Goal: Information Seeking & Learning: Check status

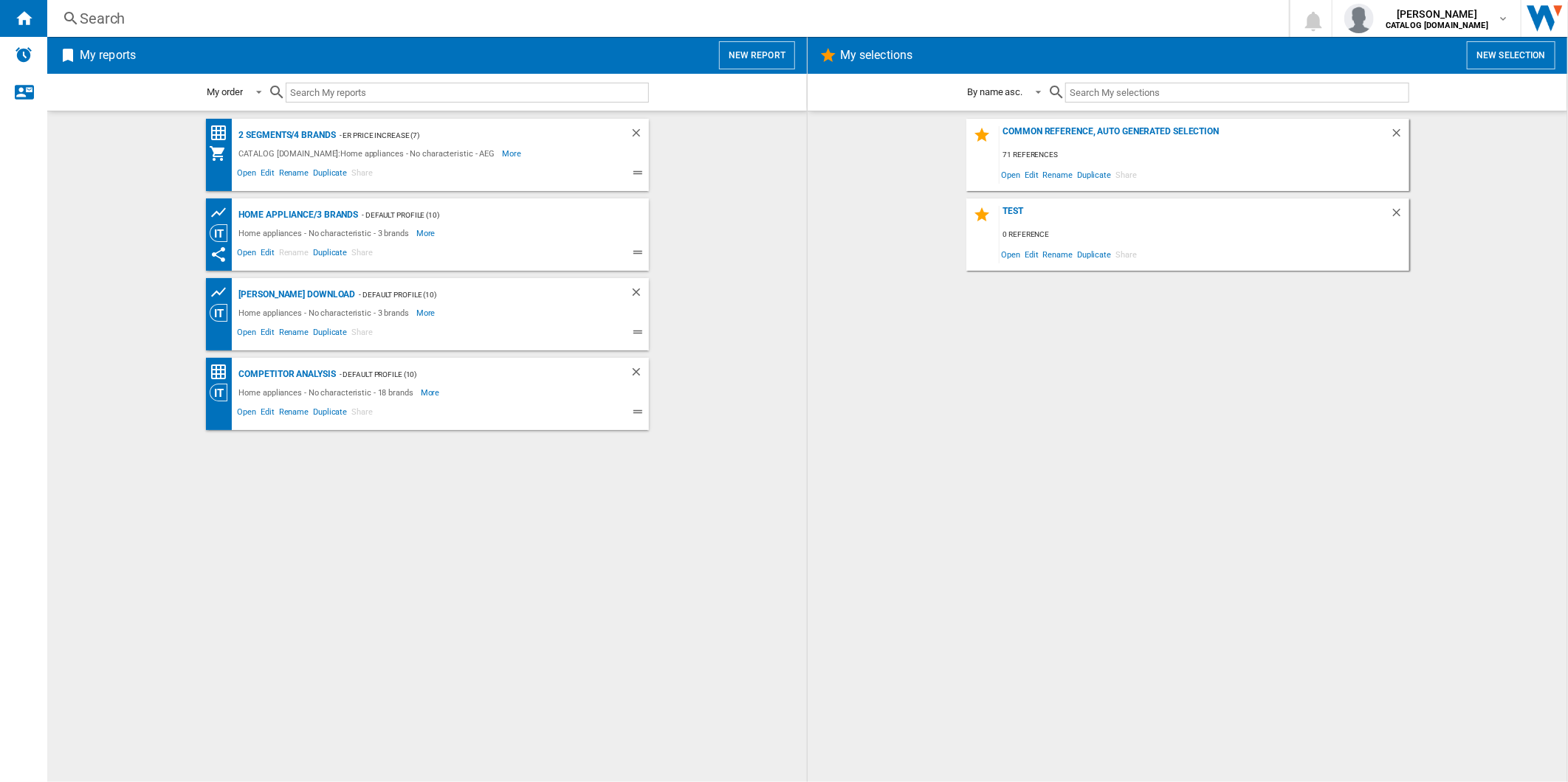
click at [585, 19] on div "Search" at bounding box center [665, 19] width 1171 height 21
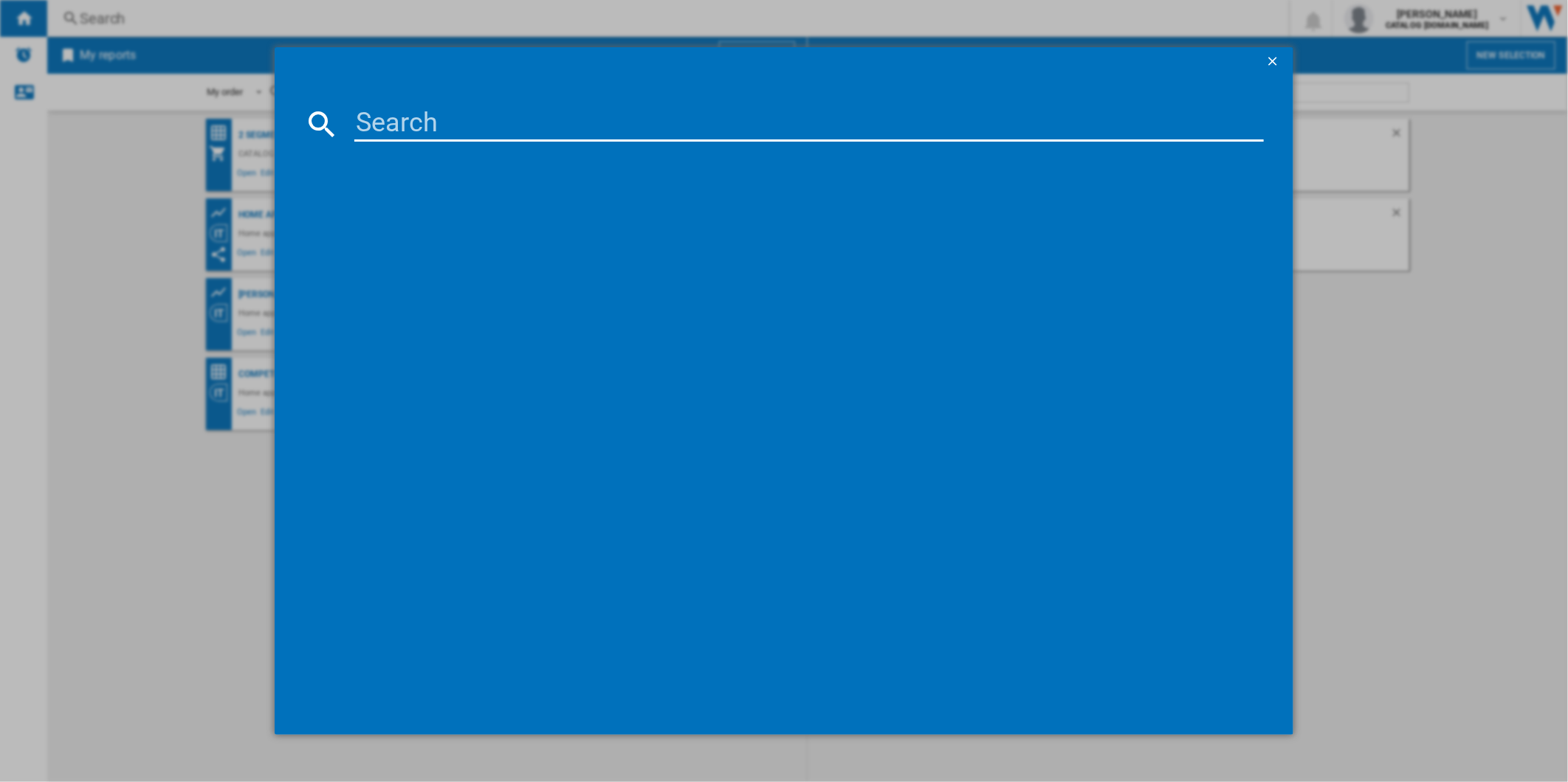
click at [1275, 54] on ng-md-icon "getI18NText('BUTTONS.CLOSE_DIALOG')" at bounding box center [1274, 63] width 18 height 18
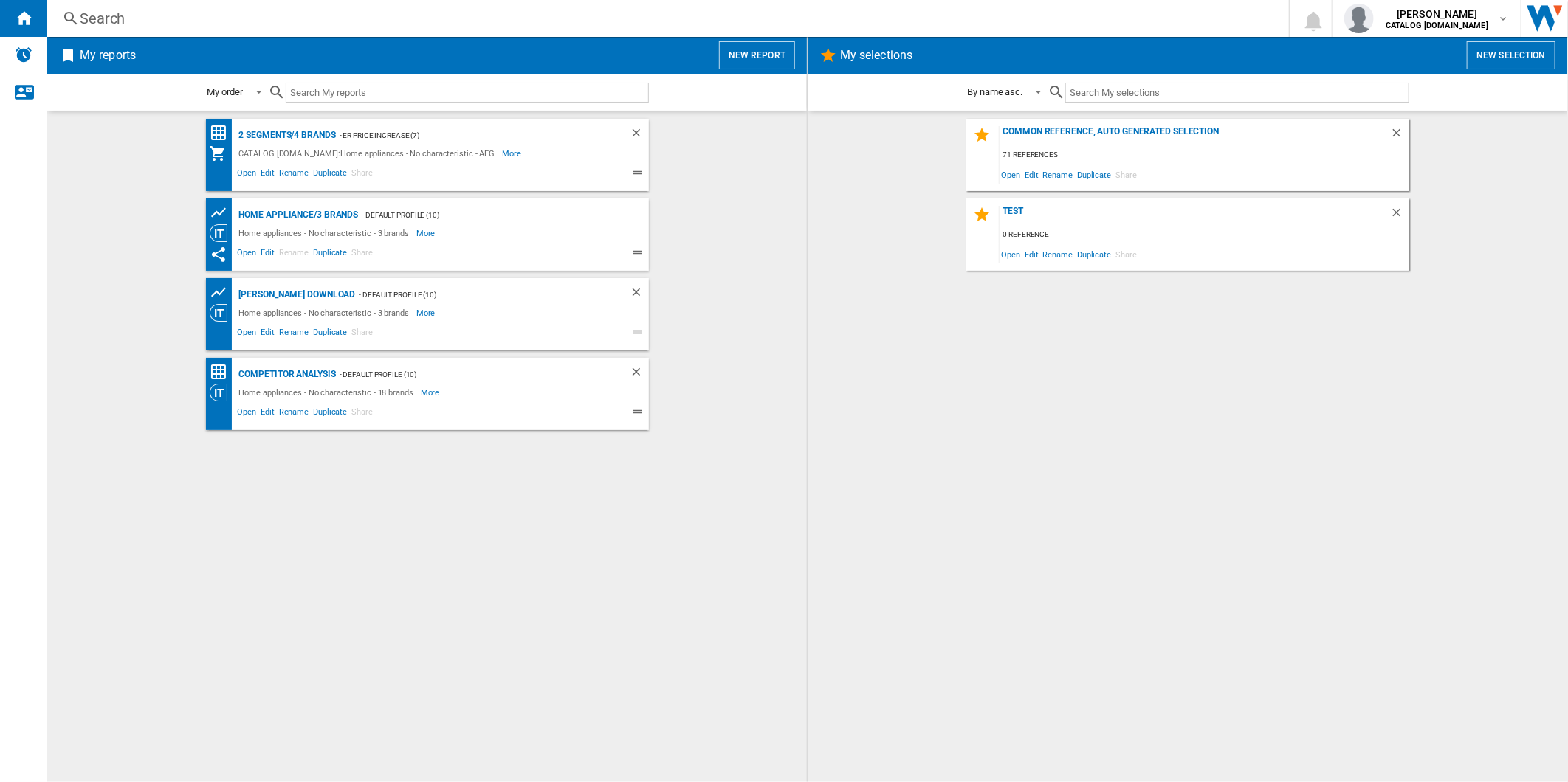
click at [765, 70] on div "My reports New report" at bounding box center [427, 55] width 760 height 37
click at [750, 56] on button "New report" at bounding box center [757, 55] width 76 height 28
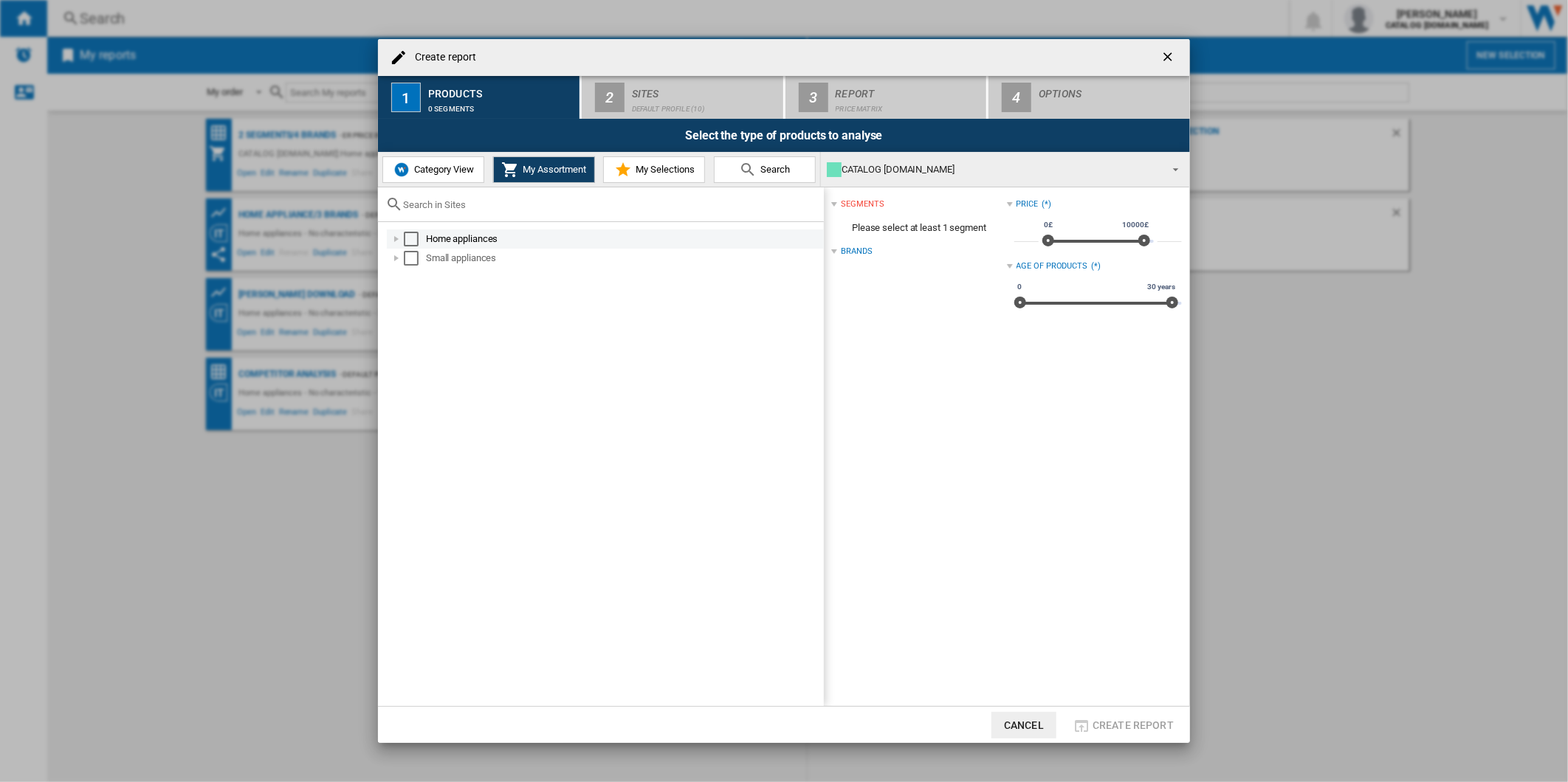
click at [407, 237] on div "Select" at bounding box center [411, 239] width 15 height 15
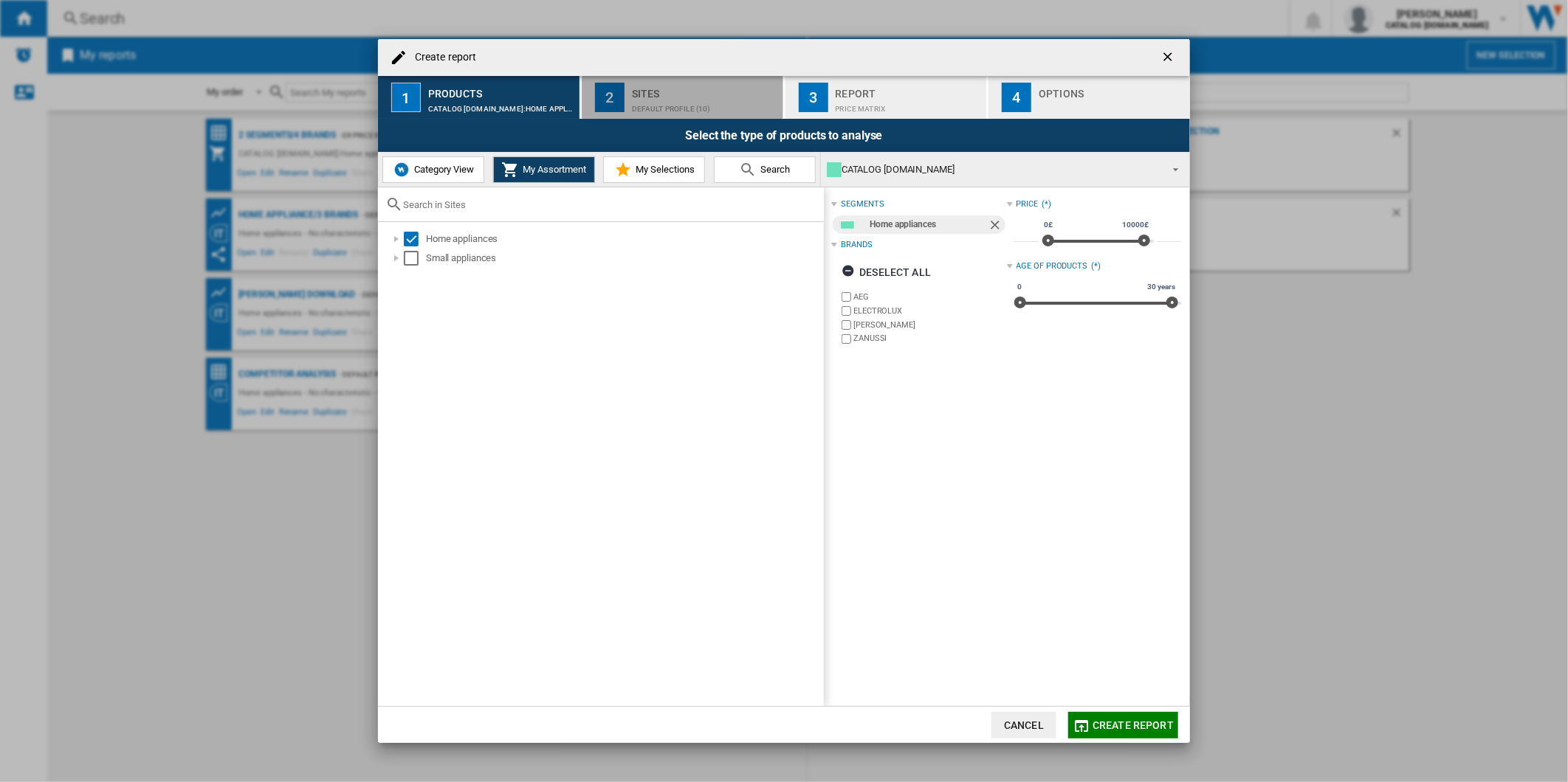
click at [677, 98] on div "Sites Default profile (10)" at bounding box center [705, 97] width 146 height 31
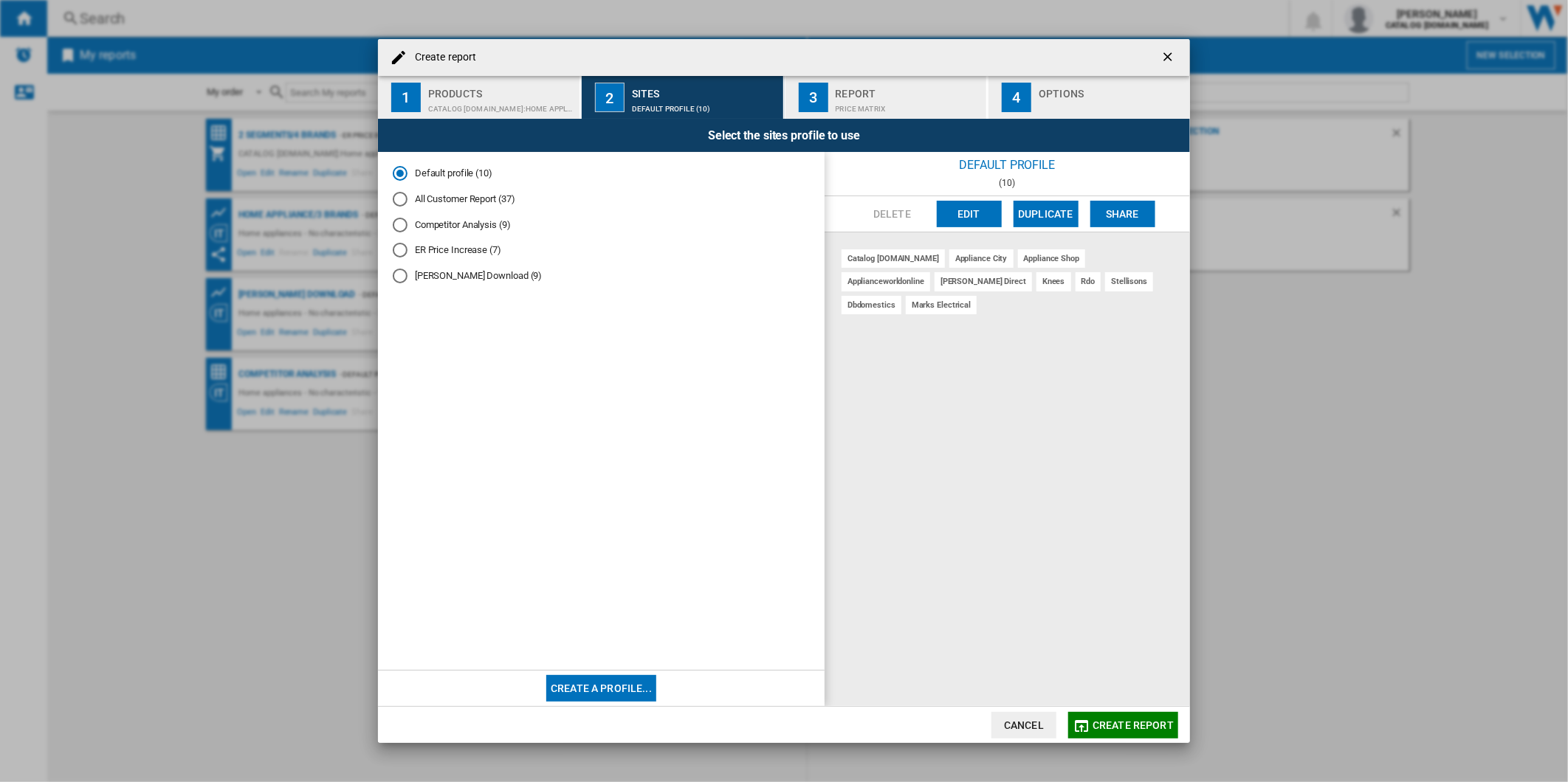
click at [958, 212] on button "Edit" at bounding box center [969, 213] width 65 height 26
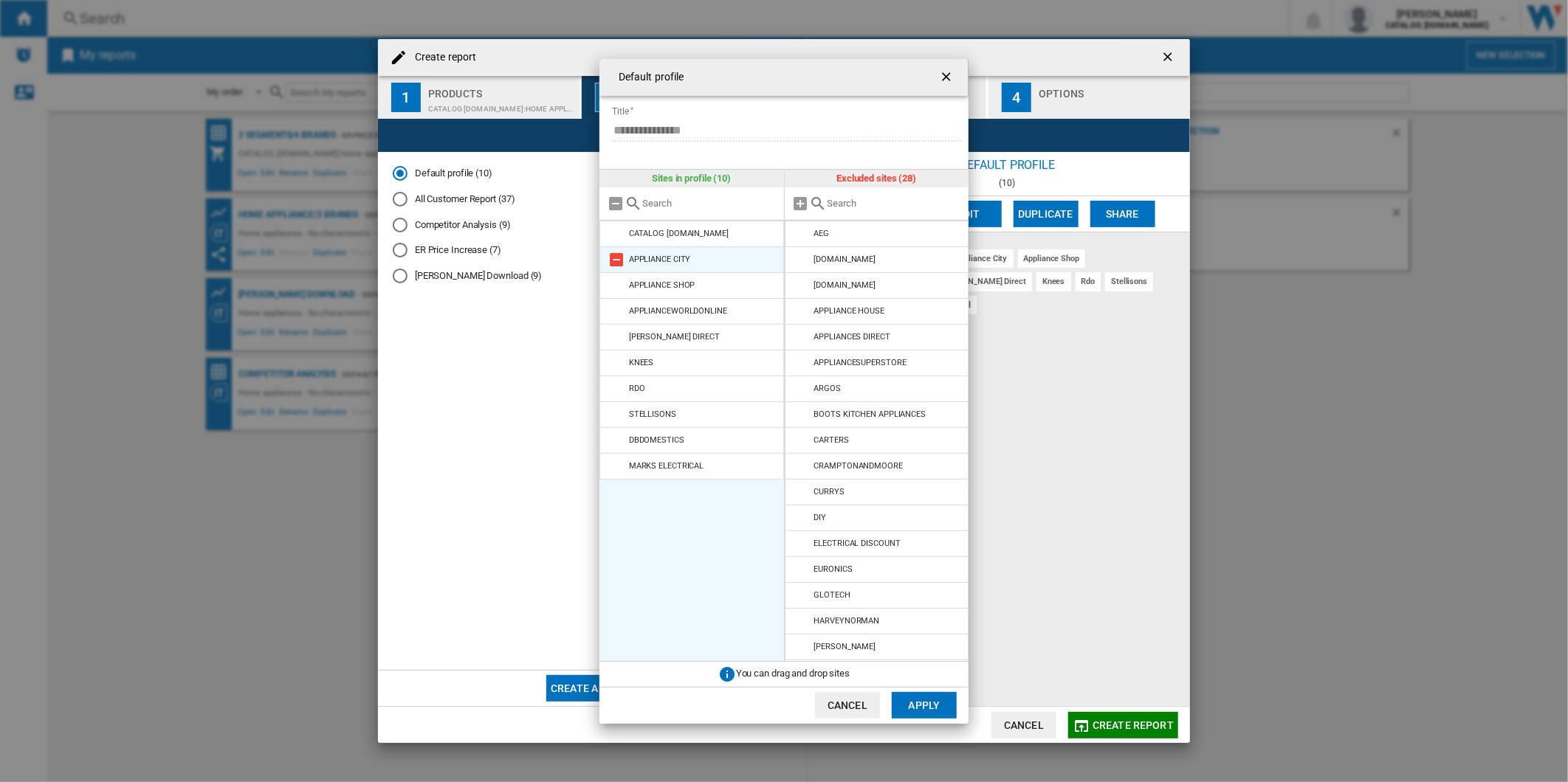
click at [622, 263] on md-icon at bounding box center [617, 260] width 18 height 18
click at [622, 276] on md-icon at bounding box center [617, 285] width 18 height 18
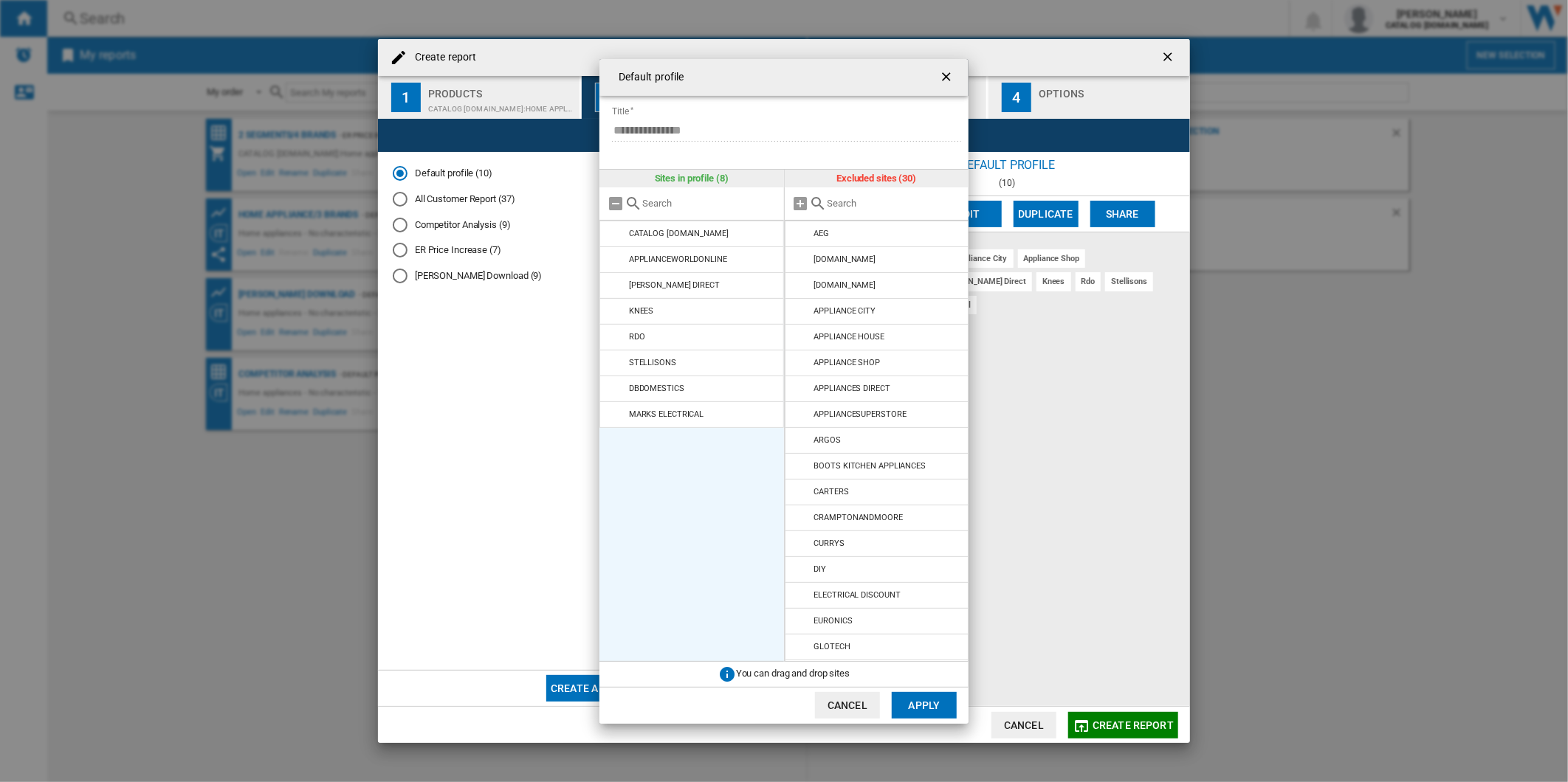
click at [622, 263] on md-icon at bounding box center [617, 260] width 18 height 18
click at [622, 276] on md-icon at bounding box center [617, 285] width 18 height 18
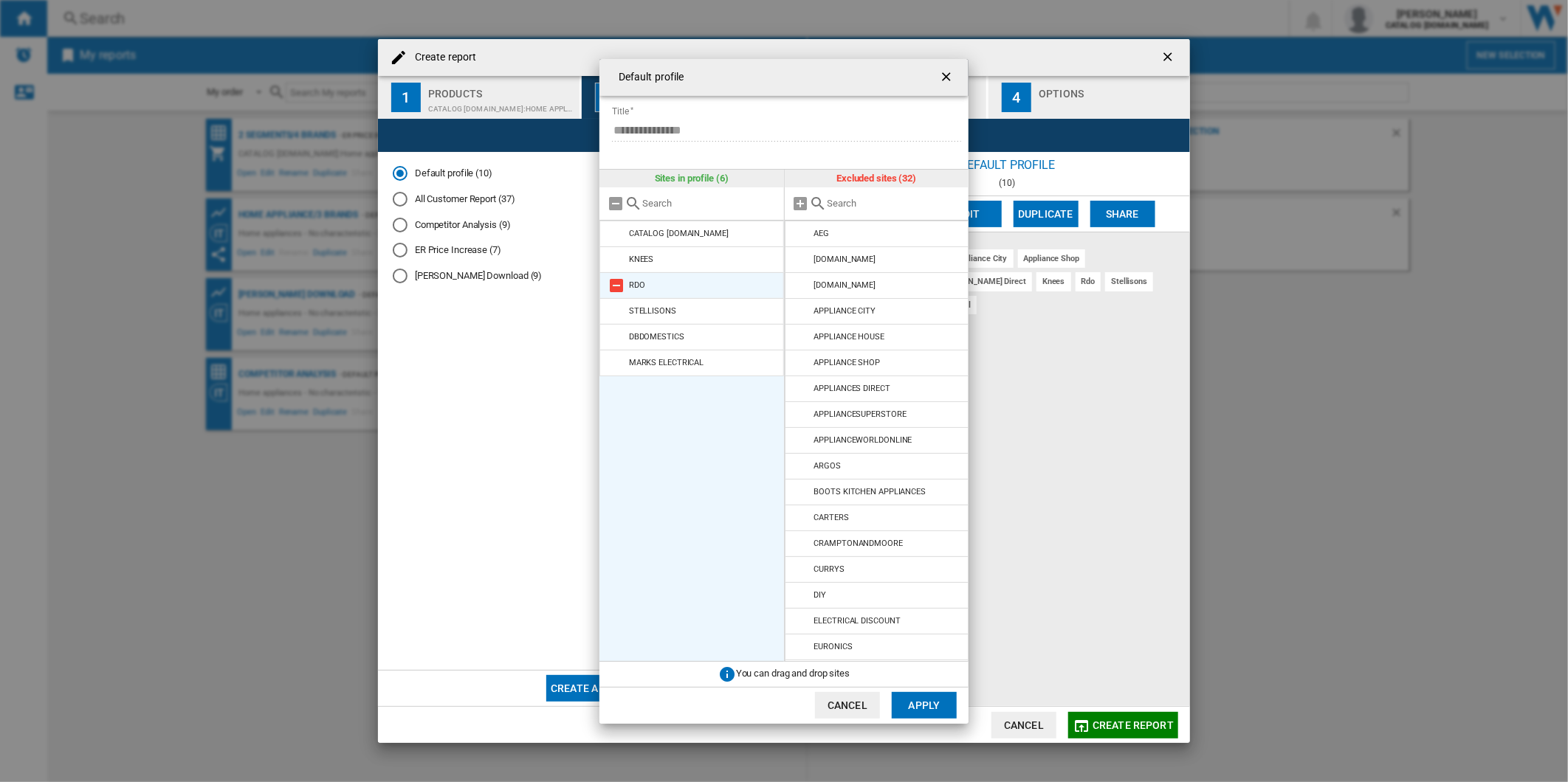
click at [622, 262] on md-icon at bounding box center [617, 260] width 18 height 18
click at [622, 261] on md-icon at bounding box center [617, 260] width 18 height 18
click at [622, 276] on md-icon at bounding box center [617, 285] width 18 height 18
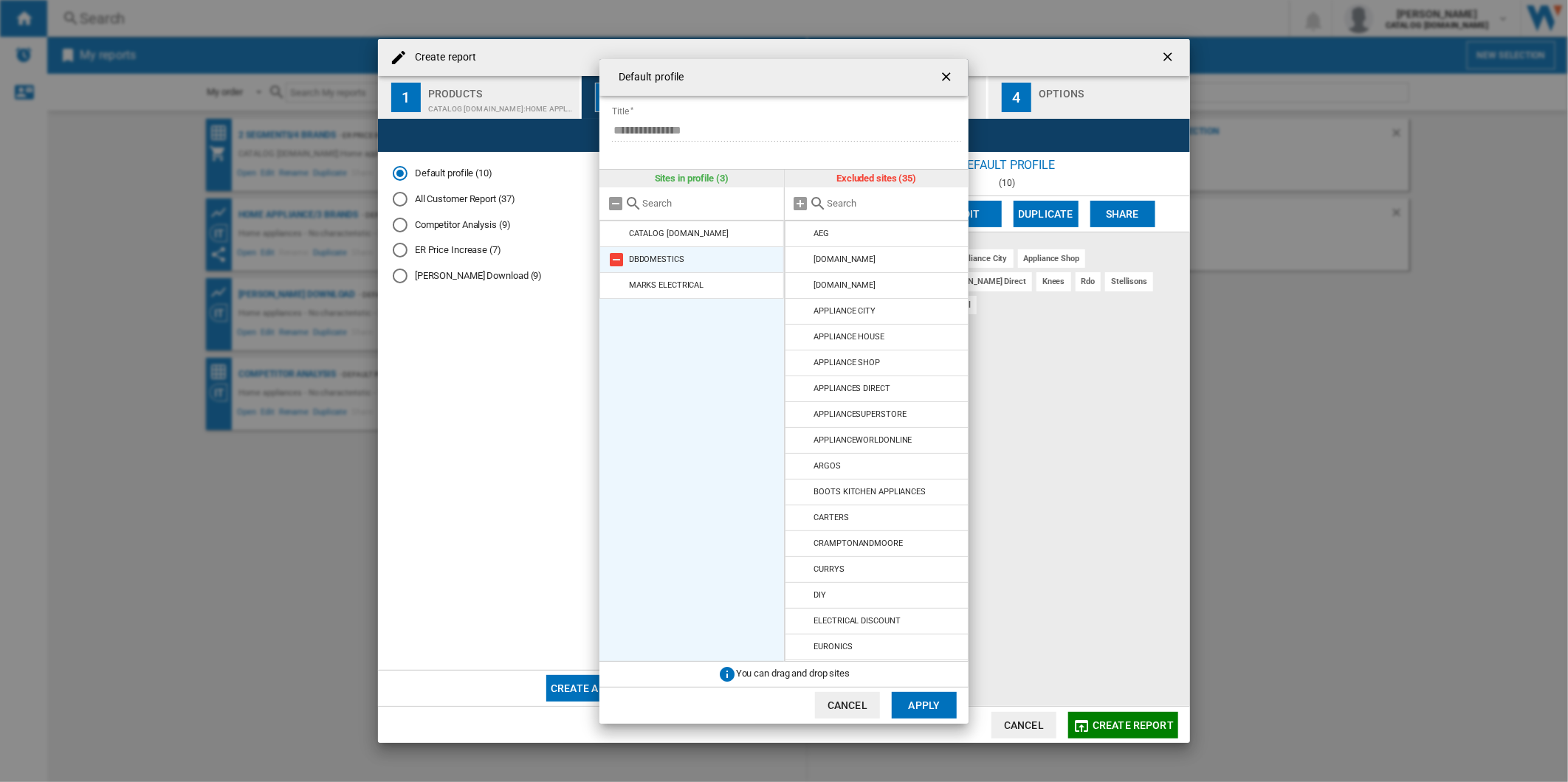
click at [621, 261] on md-icon at bounding box center [617, 260] width 18 height 18
click at [620, 276] on md-icon at bounding box center [617, 285] width 18 height 18
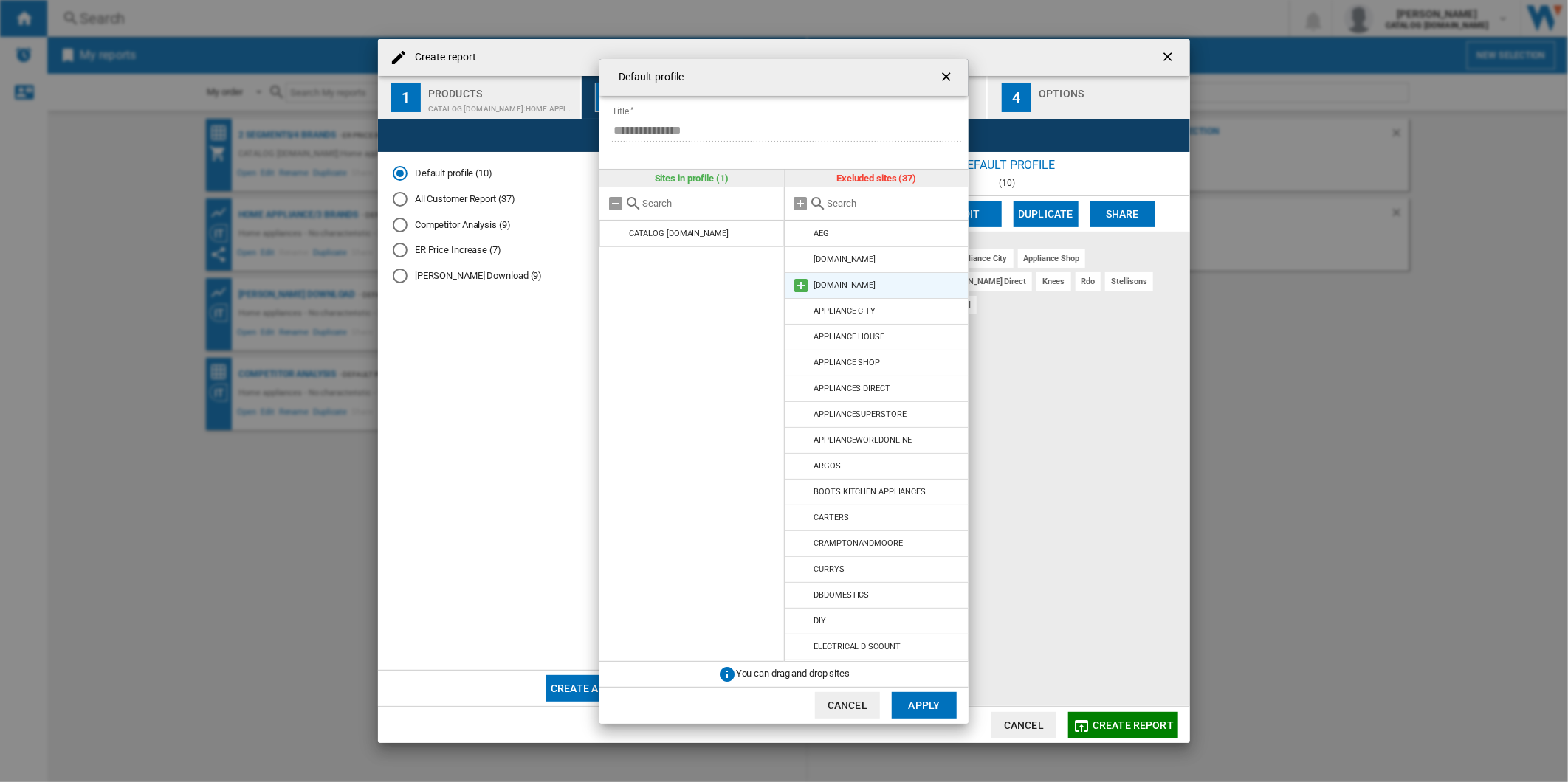
click at [796, 285] on md-icon at bounding box center [802, 285] width 18 height 18
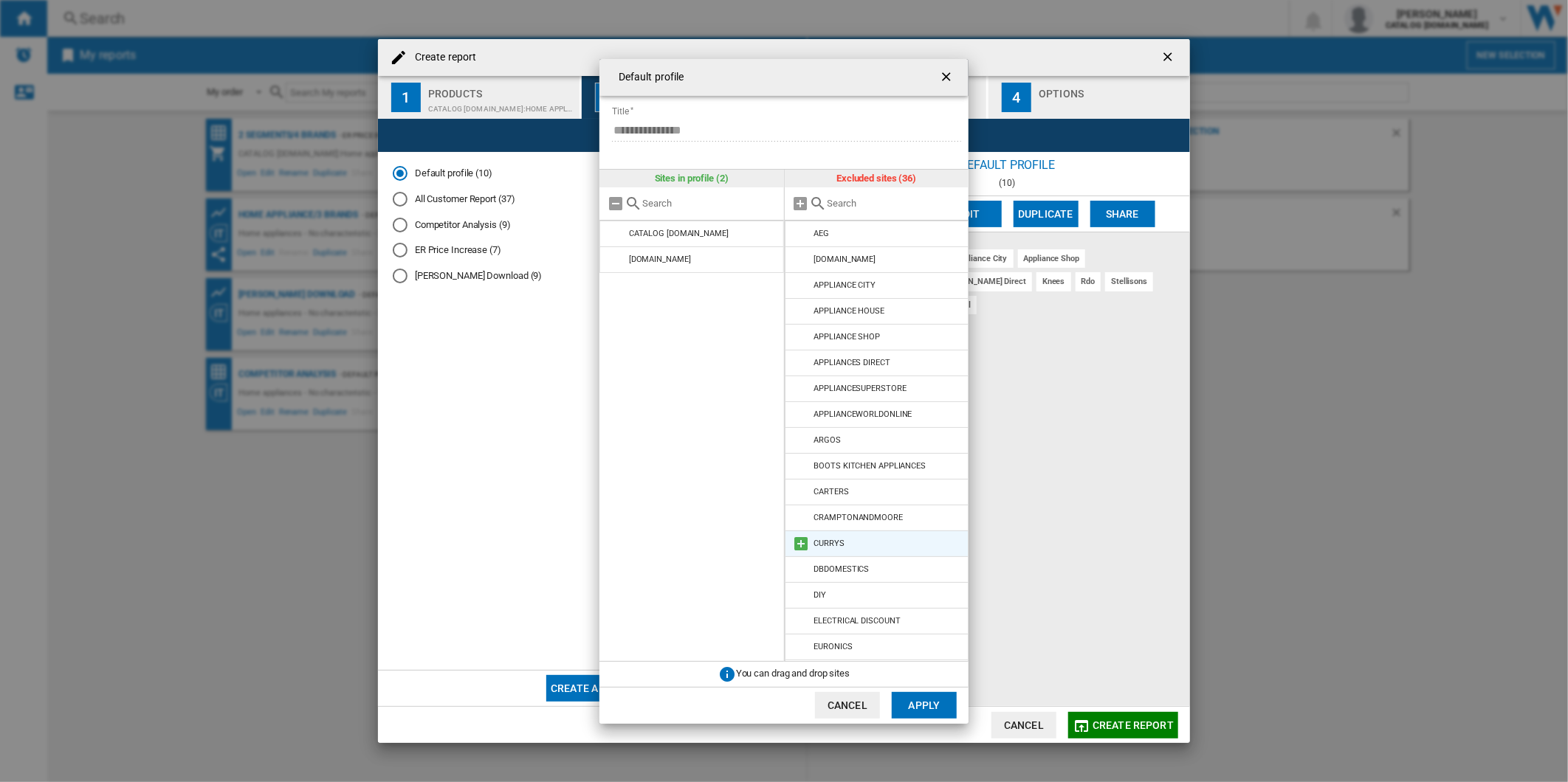
click at [799, 539] on md-icon at bounding box center [802, 544] width 18 height 18
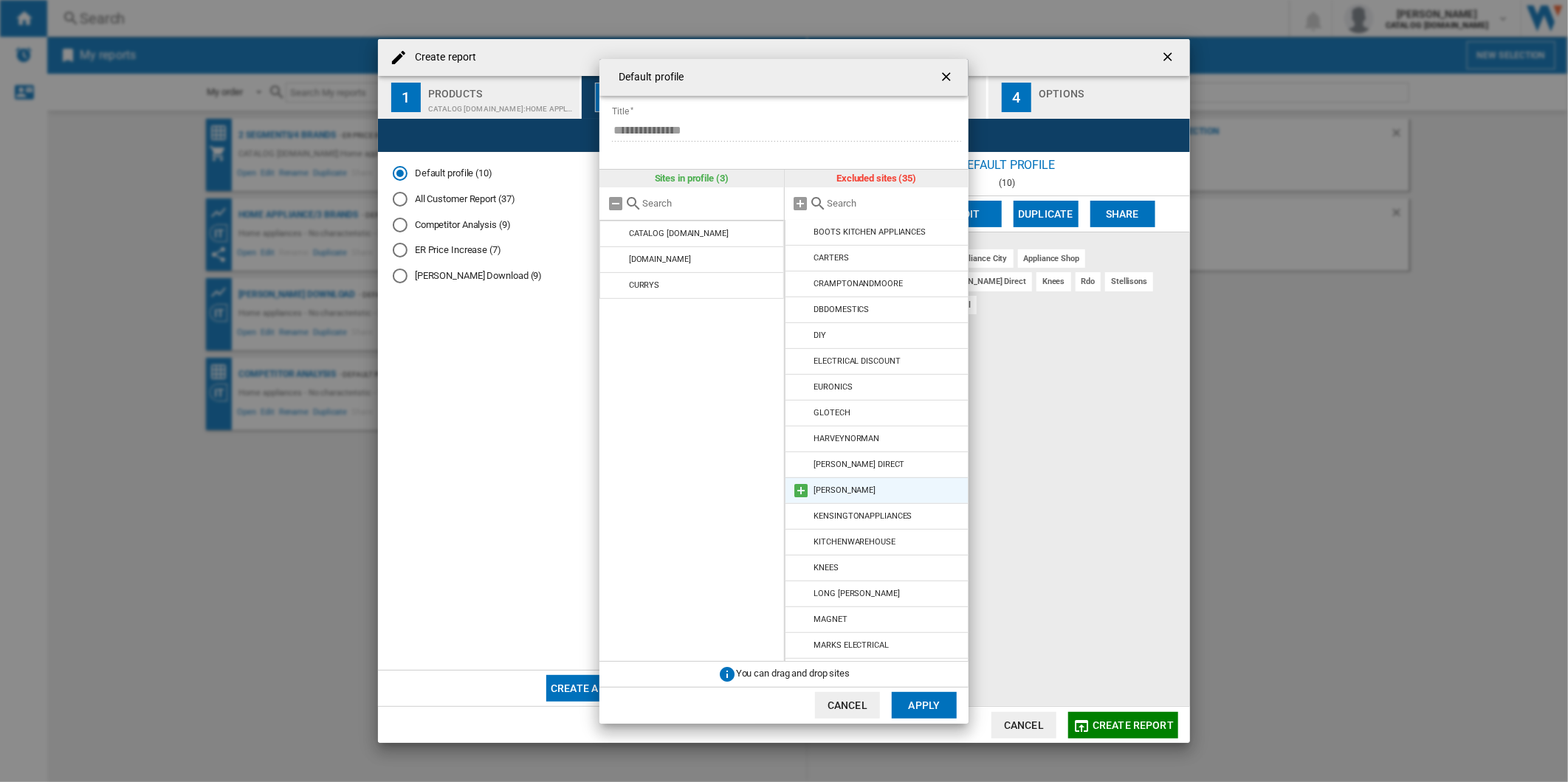
click at [808, 496] on md-icon at bounding box center [802, 491] width 18 height 18
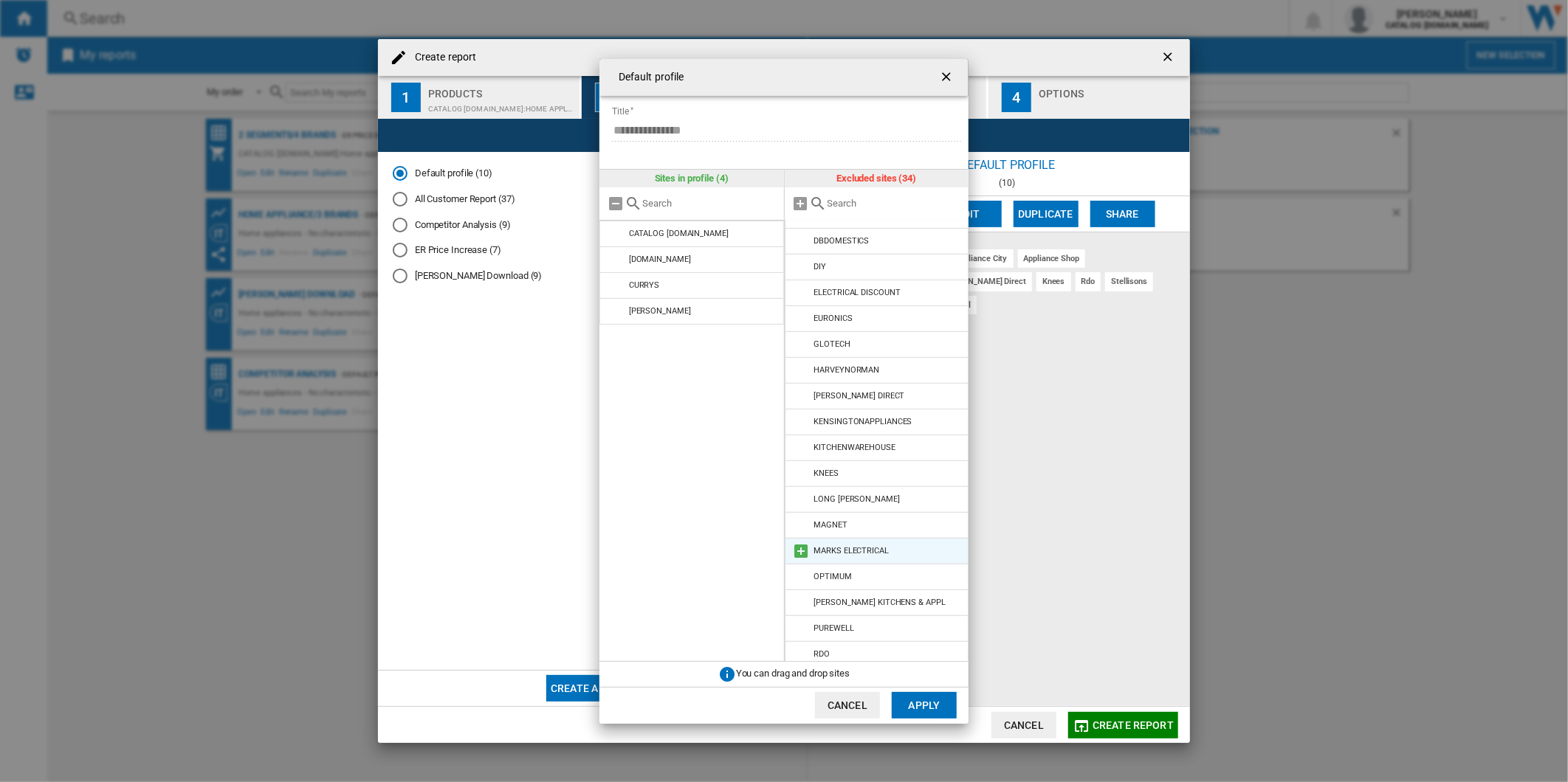
click at [795, 551] on md-icon at bounding box center [802, 551] width 18 height 18
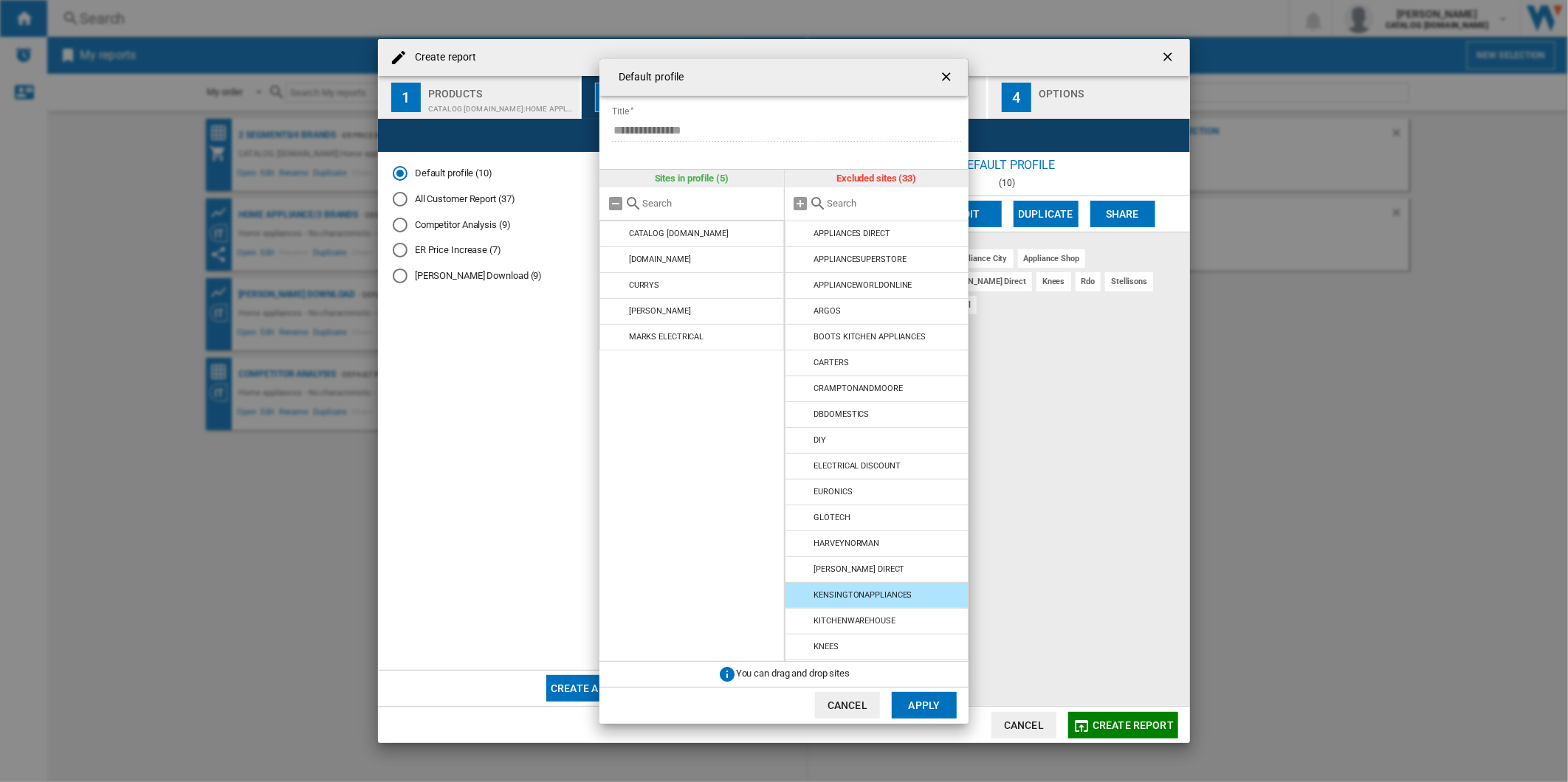
scroll to position [91, 0]
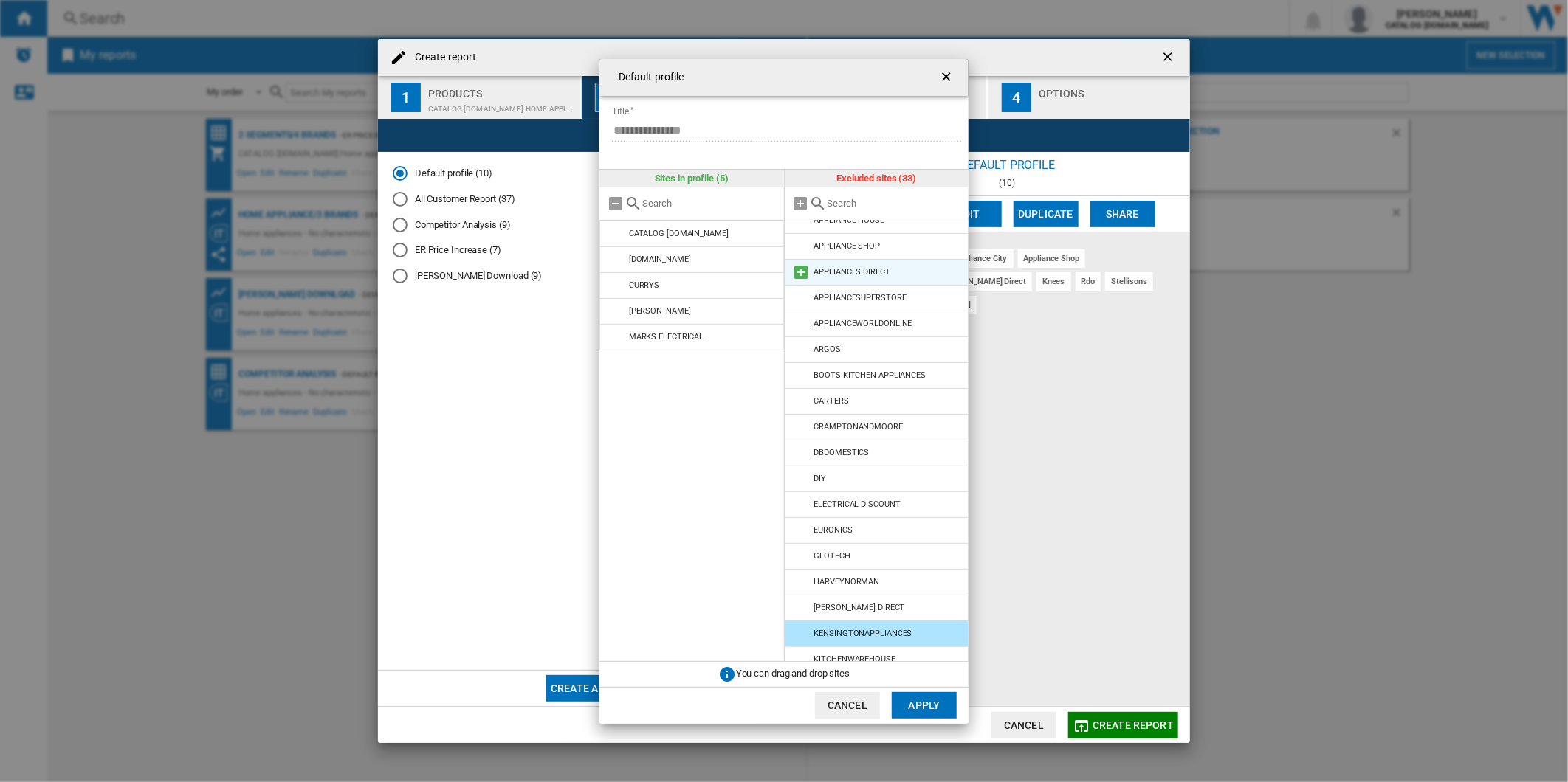
click at [801, 277] on md-icon at bounding box center [802, 273] width 18 height 18
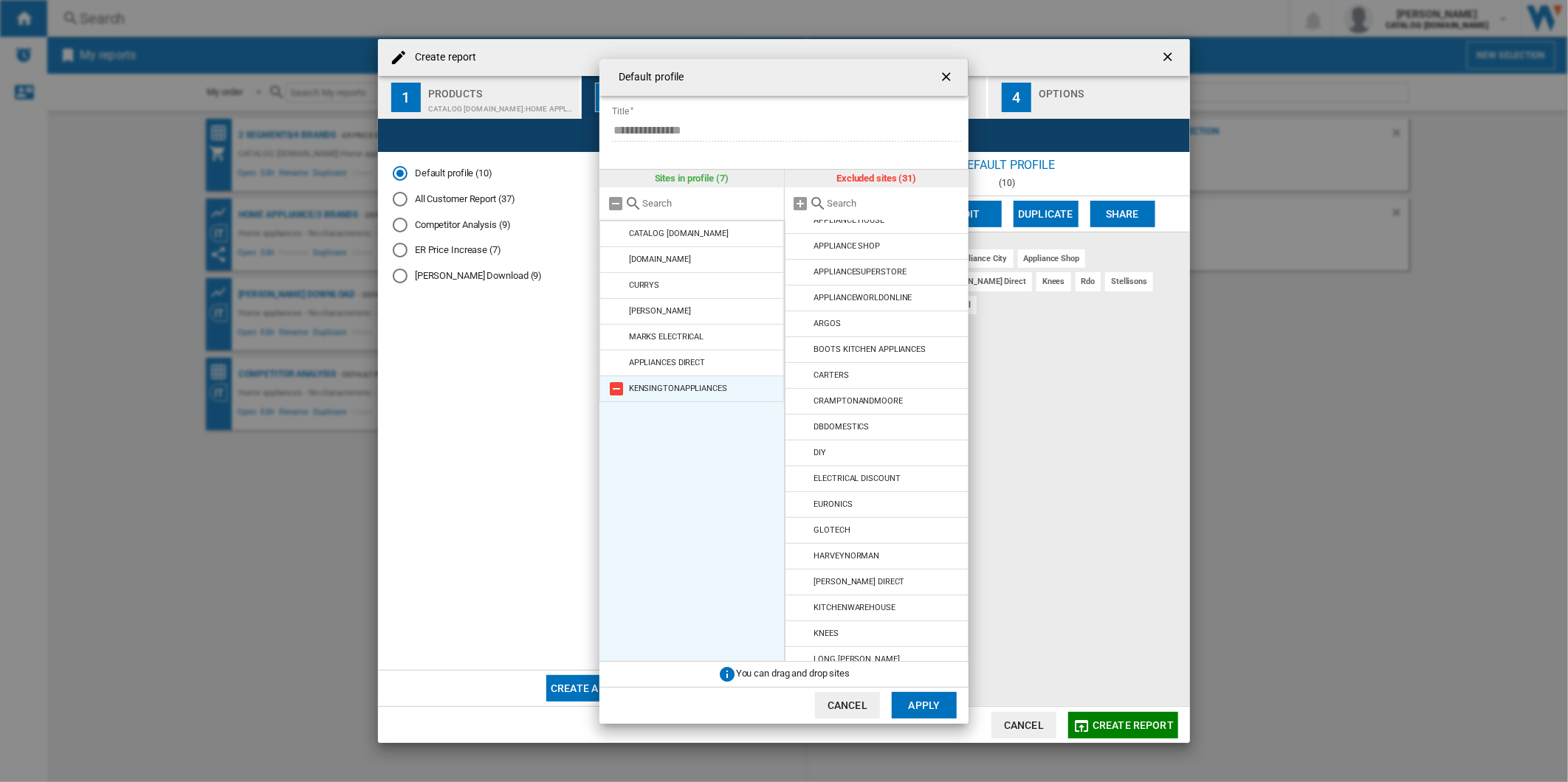
click at [614, 387] on md-icon at bounding box center [617, 389] width 18 height 18
click at [941, 693] on button "Apply" at bounding box center [924, 705] width 65 height 26
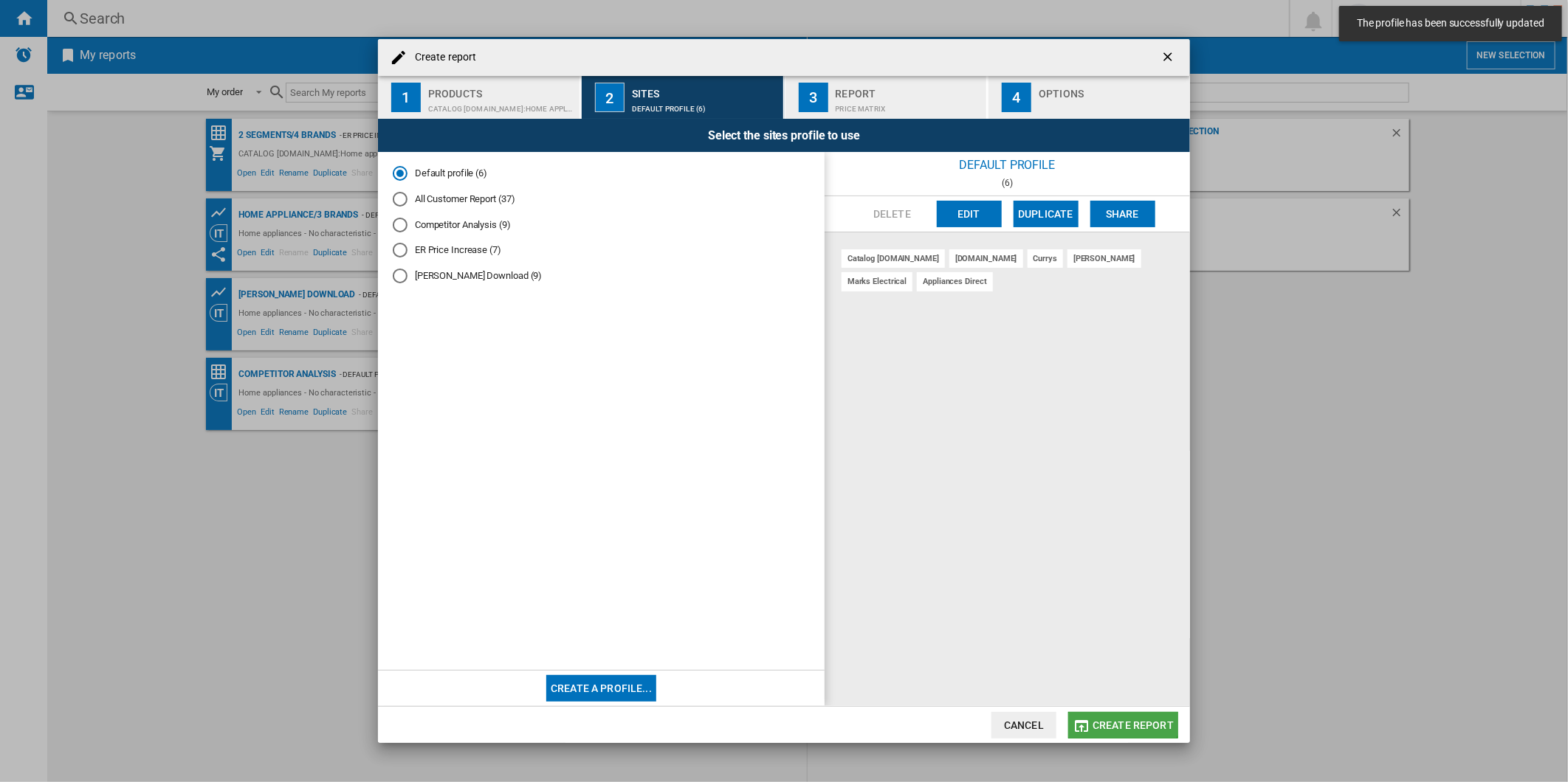
click at [1113, 714] on button "Create report" at bounding box center [1123, 725] width 110 height 26
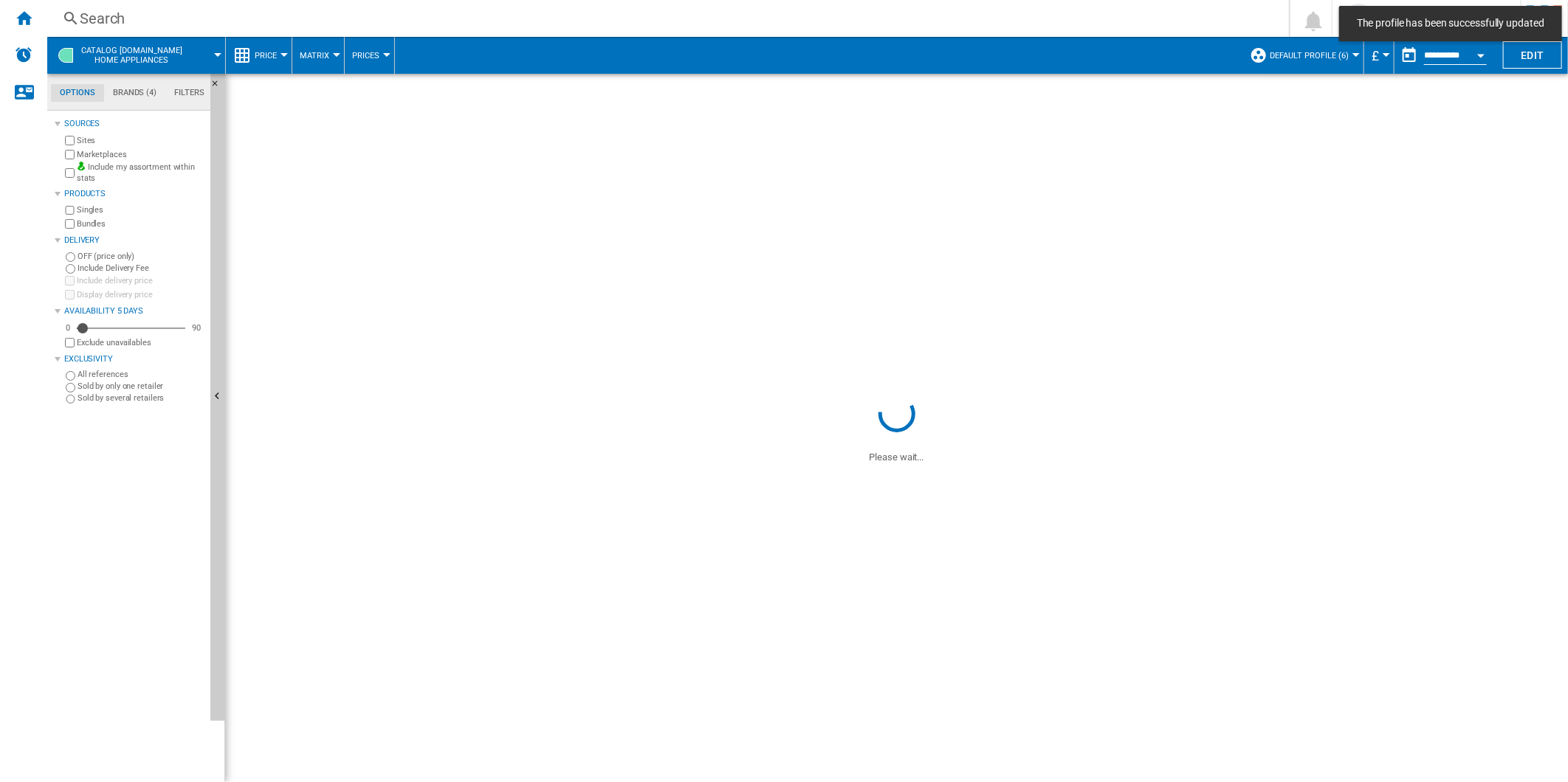
click at [683, 5] on div "Search Search 0 dharish fazil CATALOG ELECTROLUX.UK CATALOG ELECTROLUX.UK My se…" at bounding box center [808, 18] width 1521 height 37
click at [677, 19] on div "Search" at bounding box center [665, 19] width 1171 height 21
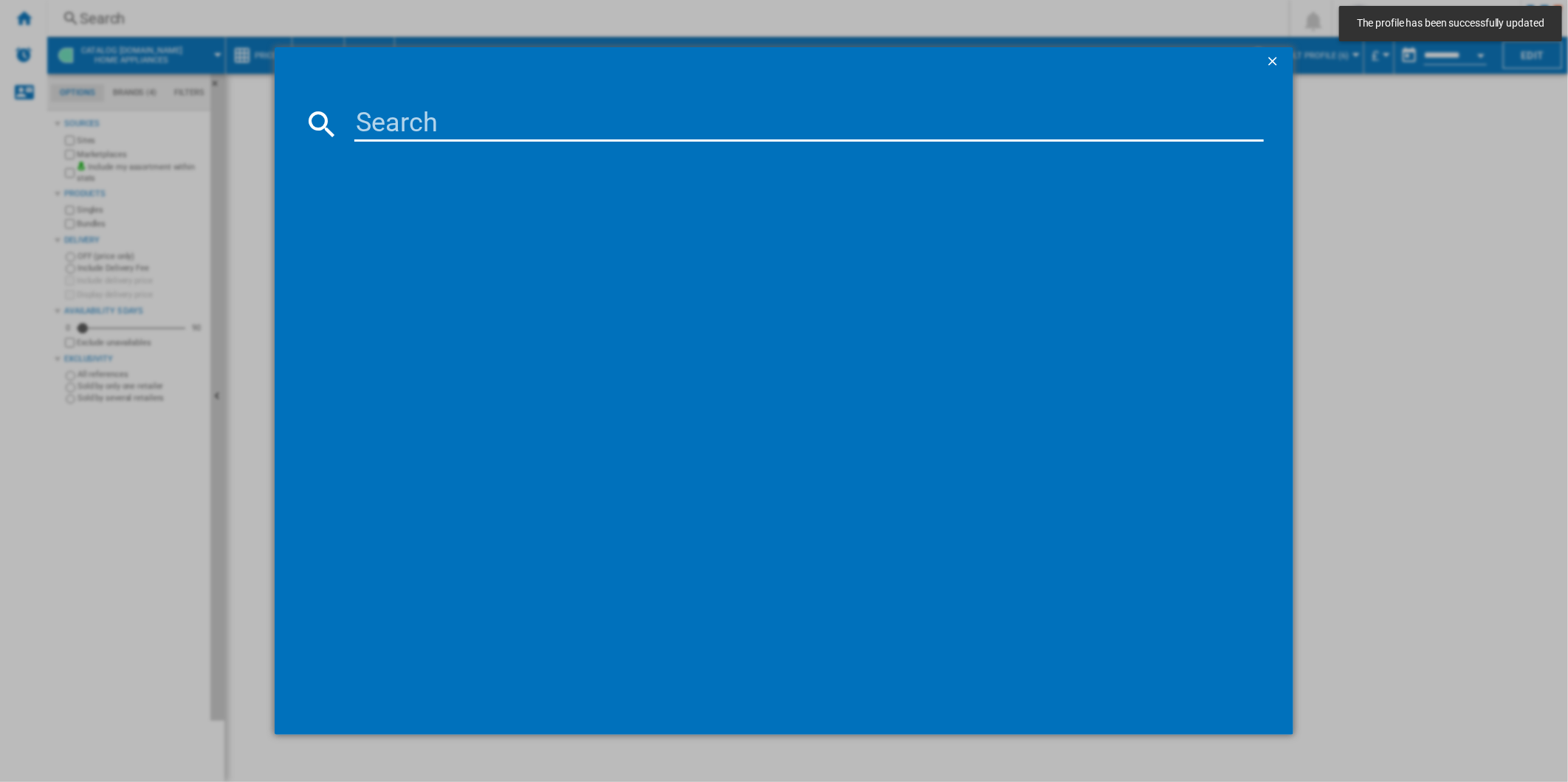
click at [569, 110] on input at bounding box center [809, 123] width 910 height 35
paste input "LFX6G7434BI"
type input "LFX6G7434BI"
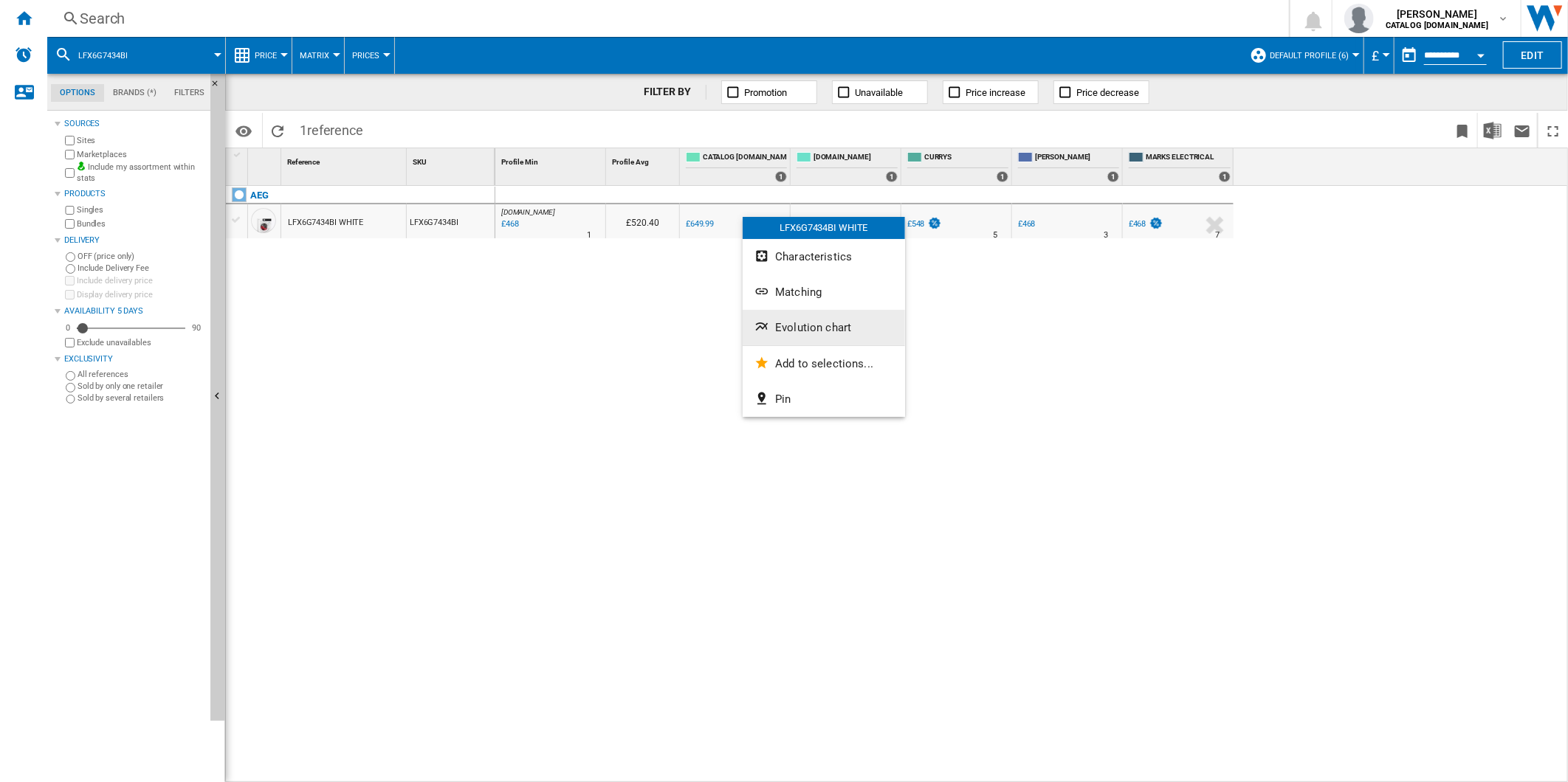
click at [809, 328] on span "Evolution chart" at bounding box center [813, 328] width 76 height 14
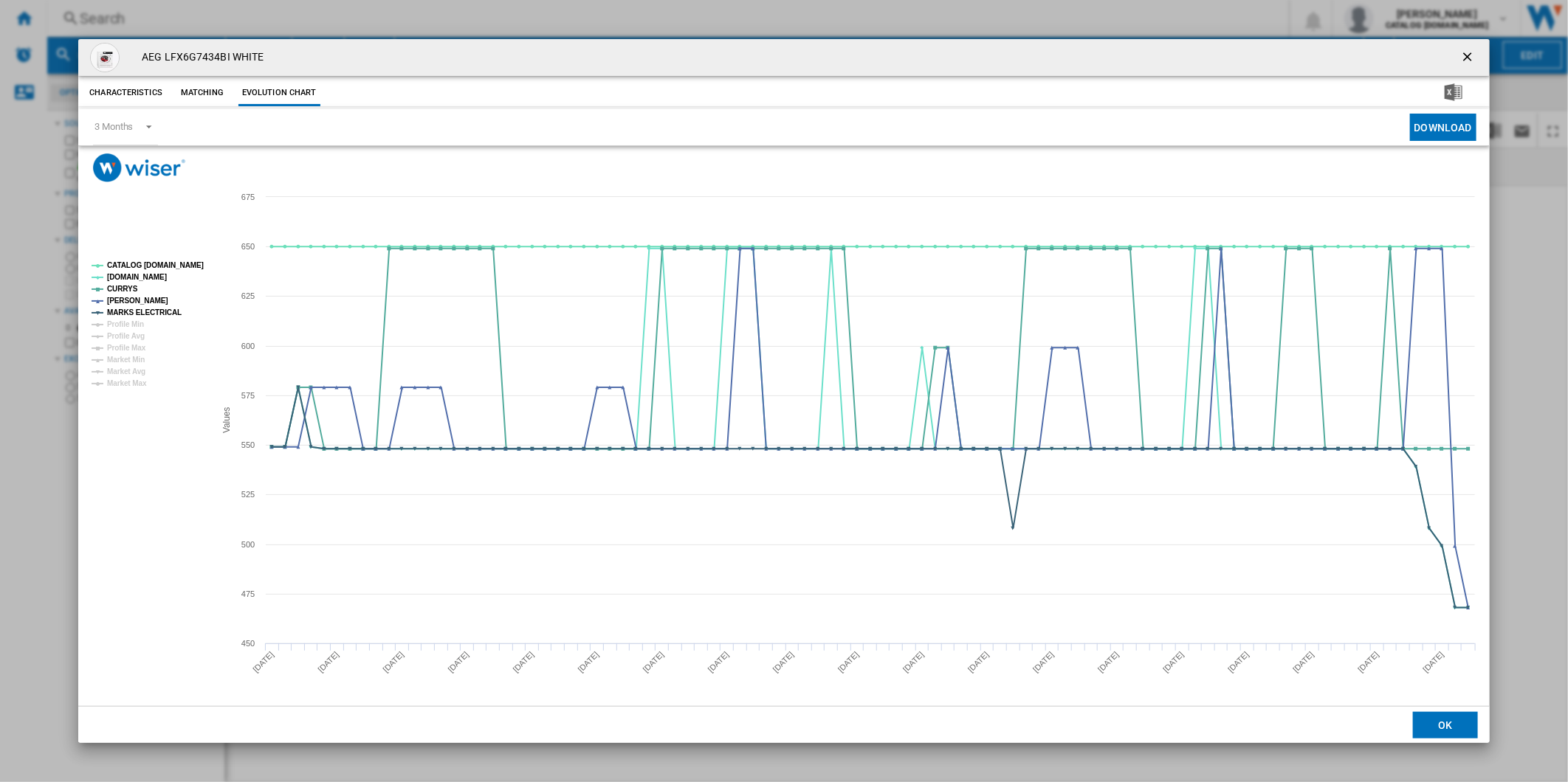
click at [147, 258] on rect "Product popup" at bounding box center [147, 325] width 123 height 138
click at [148, 264] on tspan "CATALOG ELECTROLUX.UK" at bounding box center [155, 265] width 97 height 8
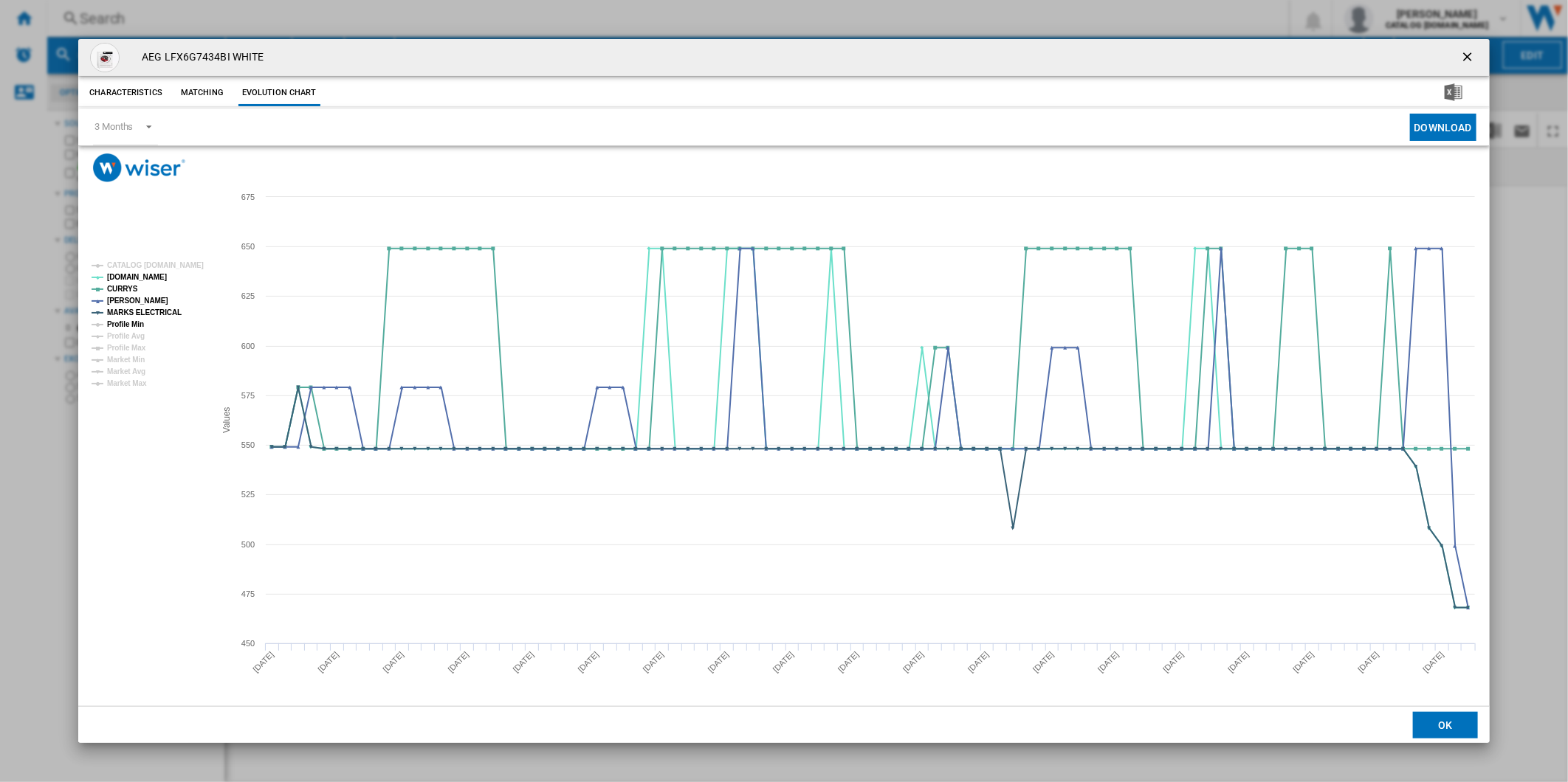
click at [147, 311] on tspan "MARKS ELECTRICAL" at bounding box center [144, 312] width 74 height 8
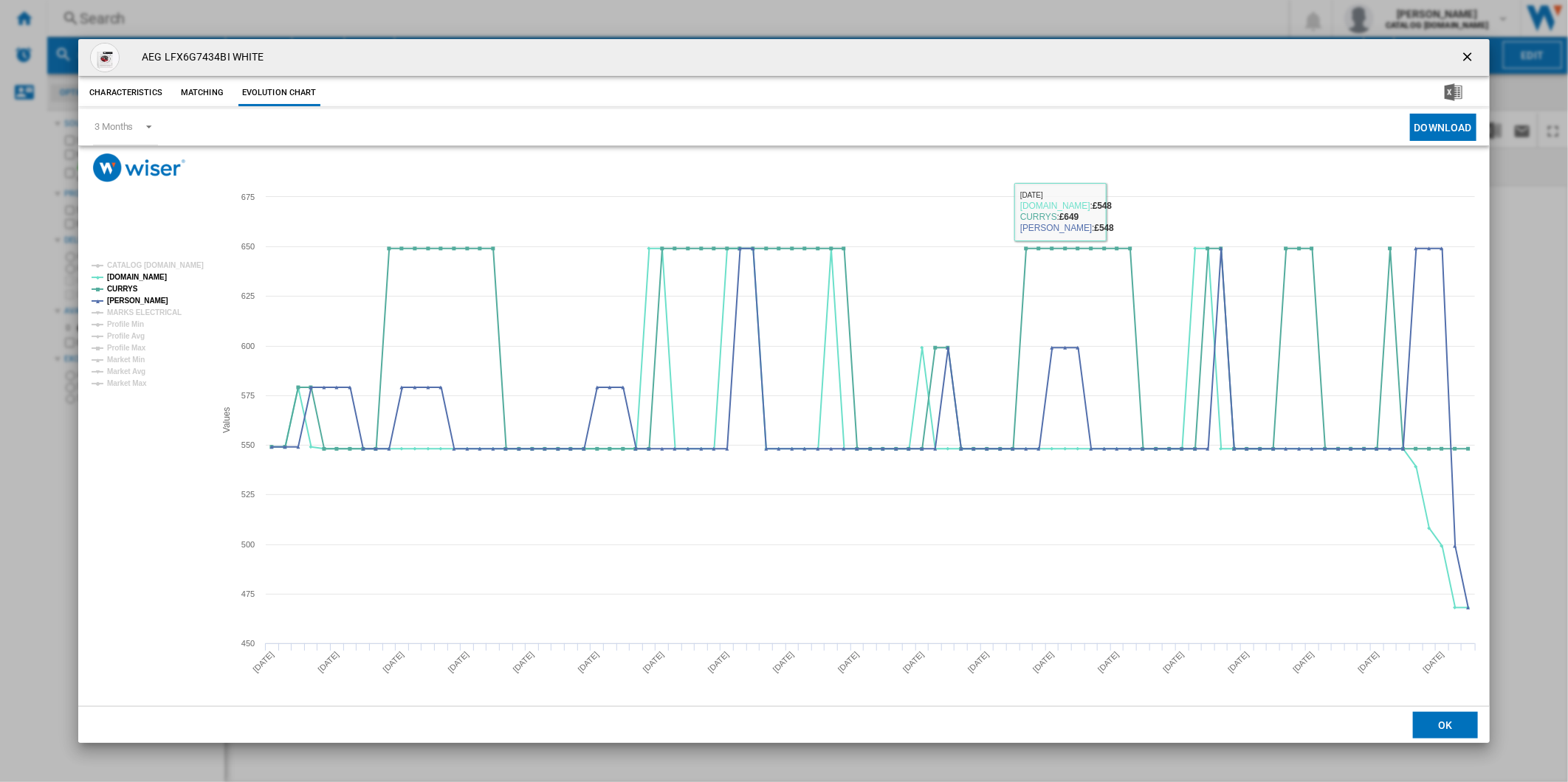
drag, startPoint x: 1481, startPoint y: 53, endPoint x: 1448, endPoint y: 50, distance: 33.1
click at [1480, 53] on button "Product popup" at bounding box center [1468, 57] width 29 height 29
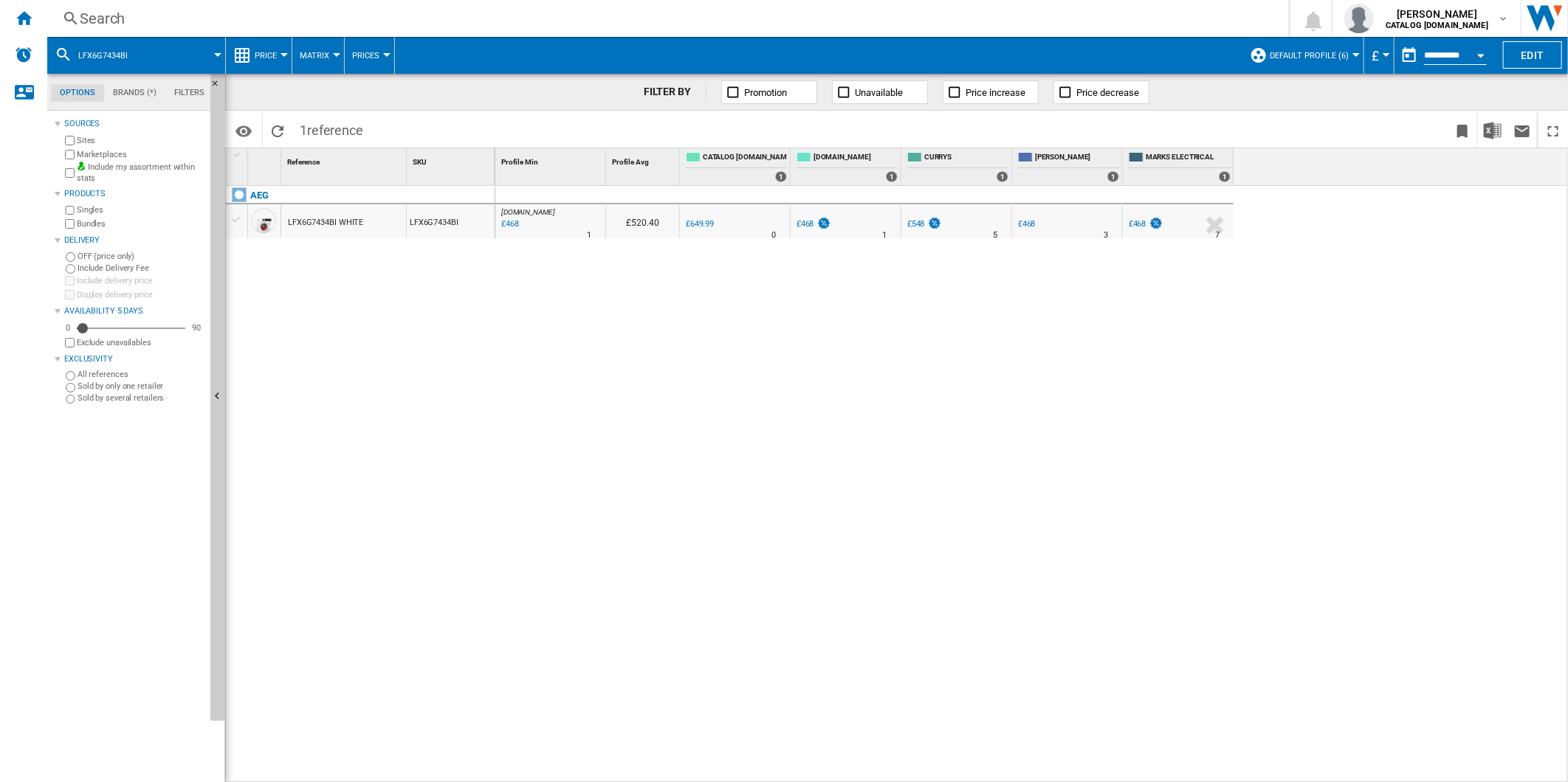
click at [909, 18] on div "Search" at bounding box center [665, 19] width 1171 height 21
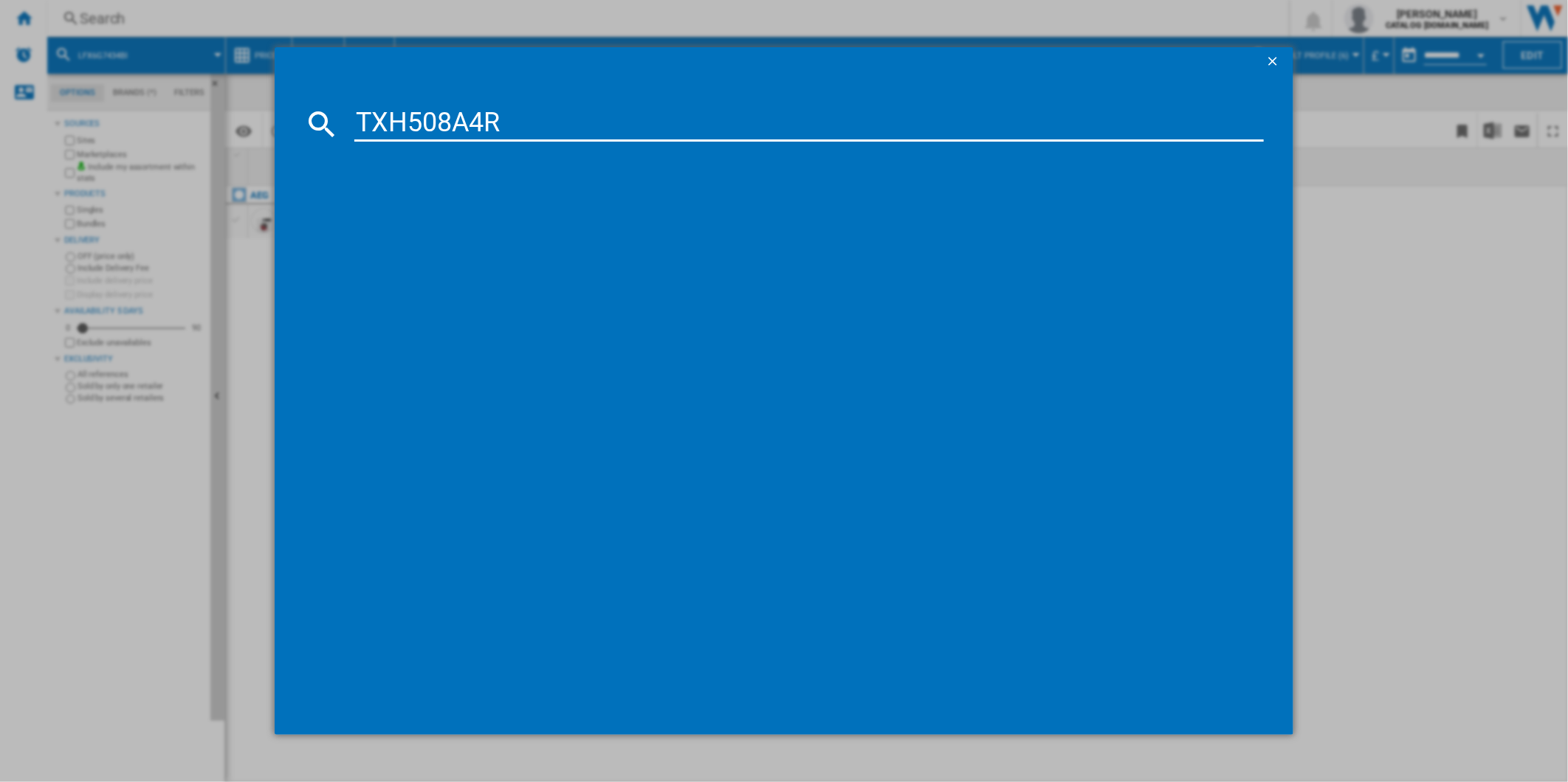
type input "TXH508A4R"
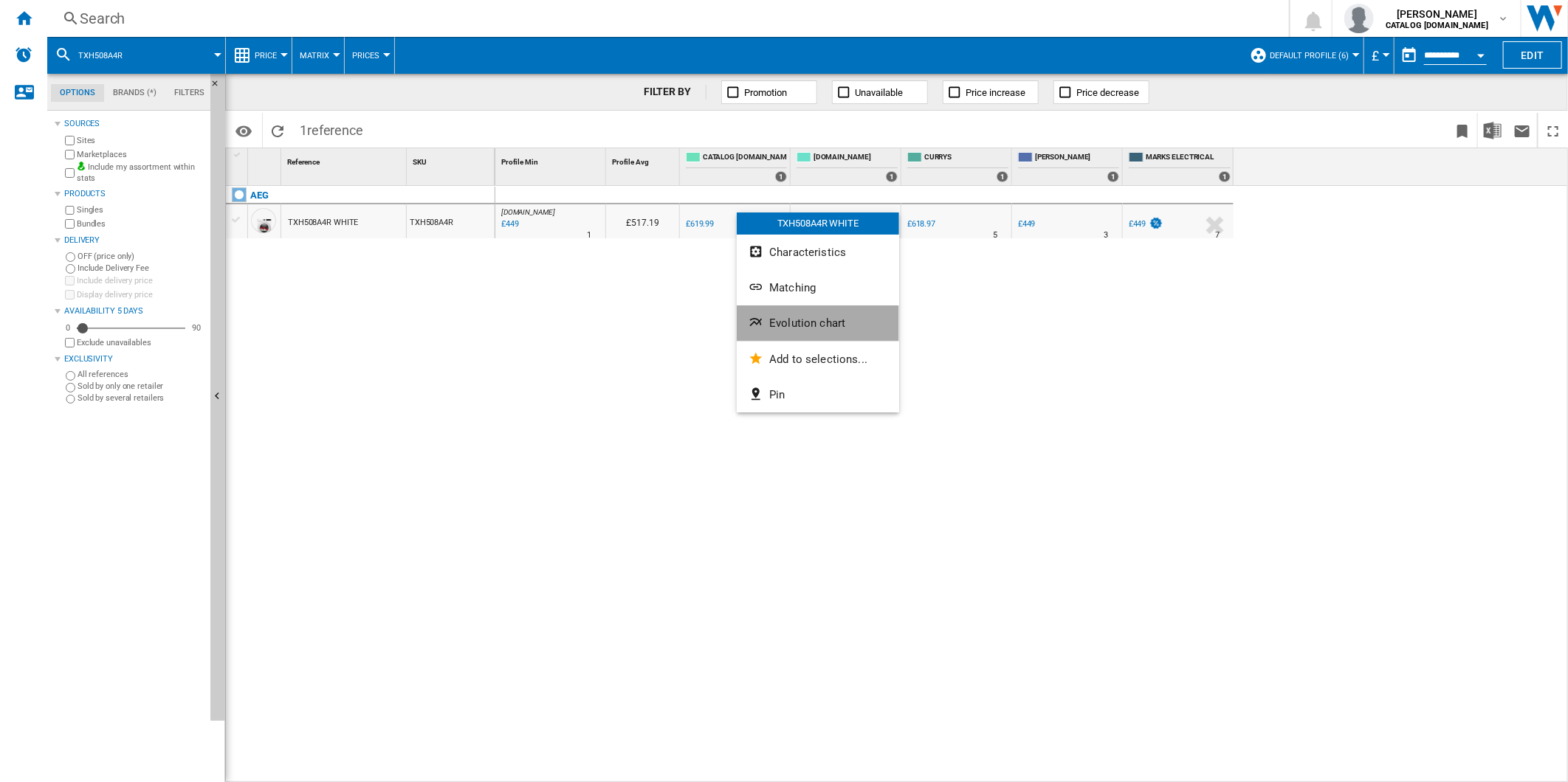
click at [794, 319] on span "Evolution chart" at bounding box center [807, 323] width 76 height 14
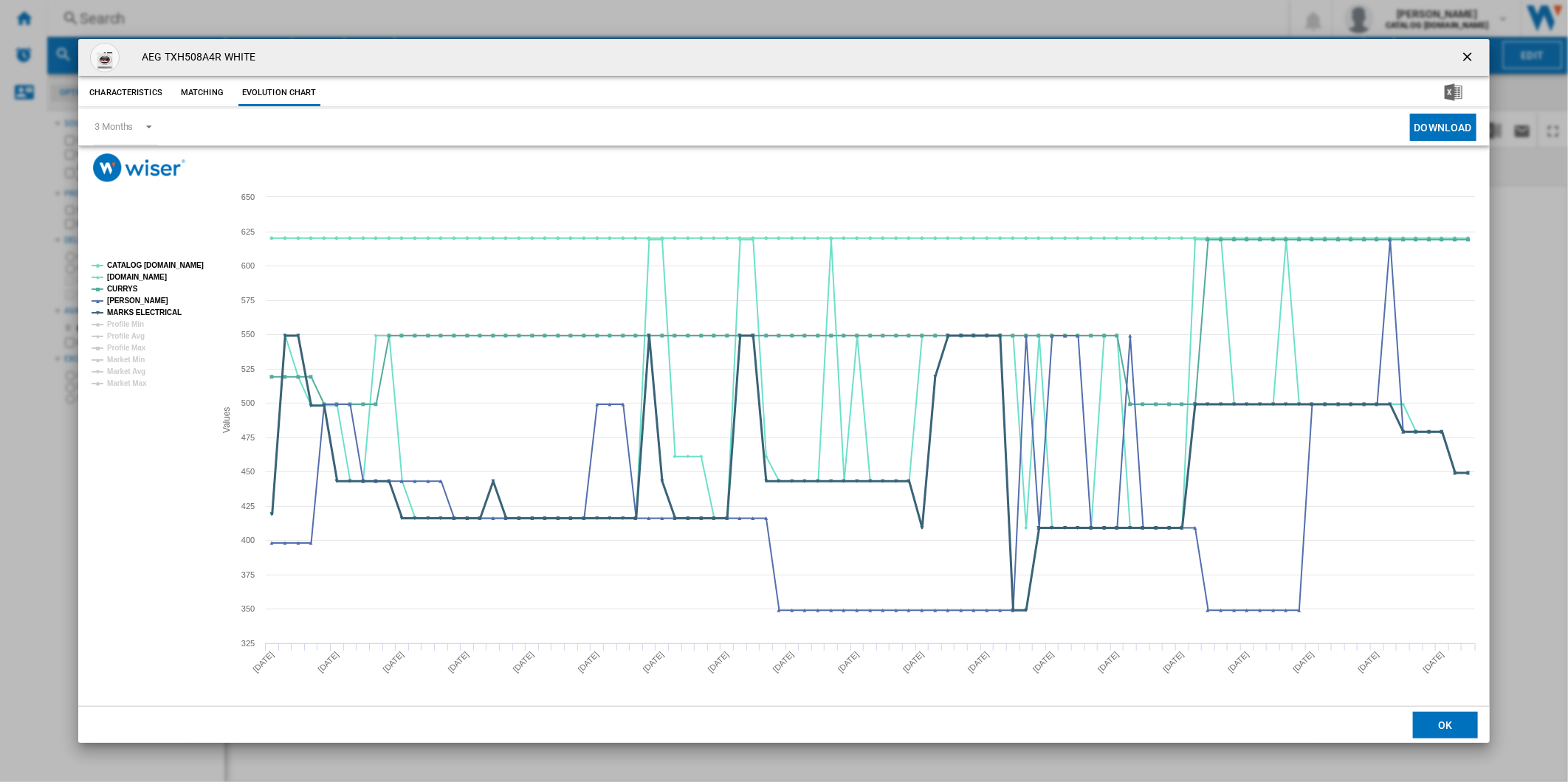
click at [153, 312] on tspan "MARKS ELECTRICAL" at bounding box center [144, 312] width 74 height 8
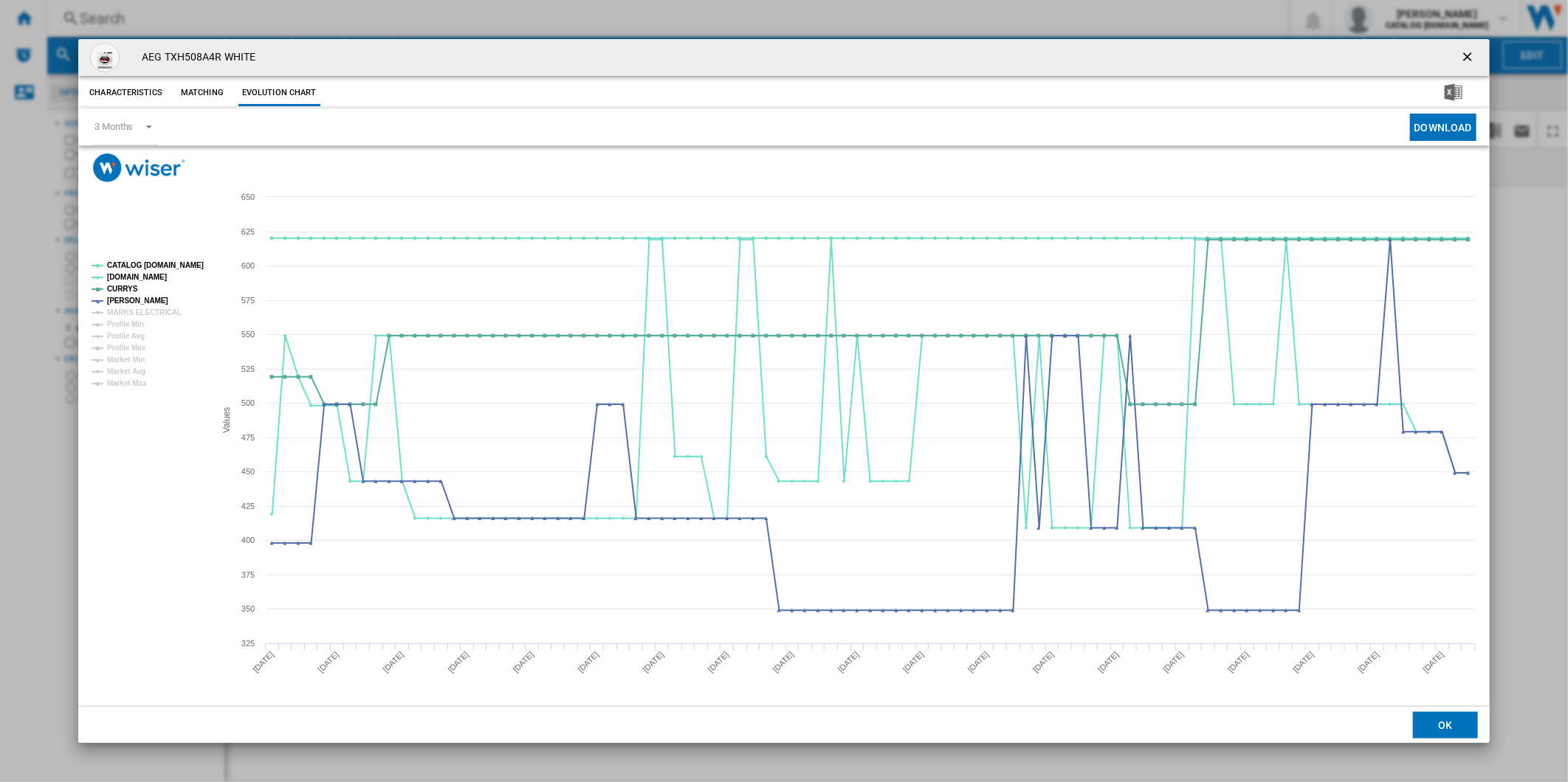
click at [140, 258] on rect "Product popup" at bounding box center [147, 325] width 123 height 138
click at [139, 263] on tspan "CATALOG ELECTROLUX.UK" at bounding box center [155, 265] width 97 height 8
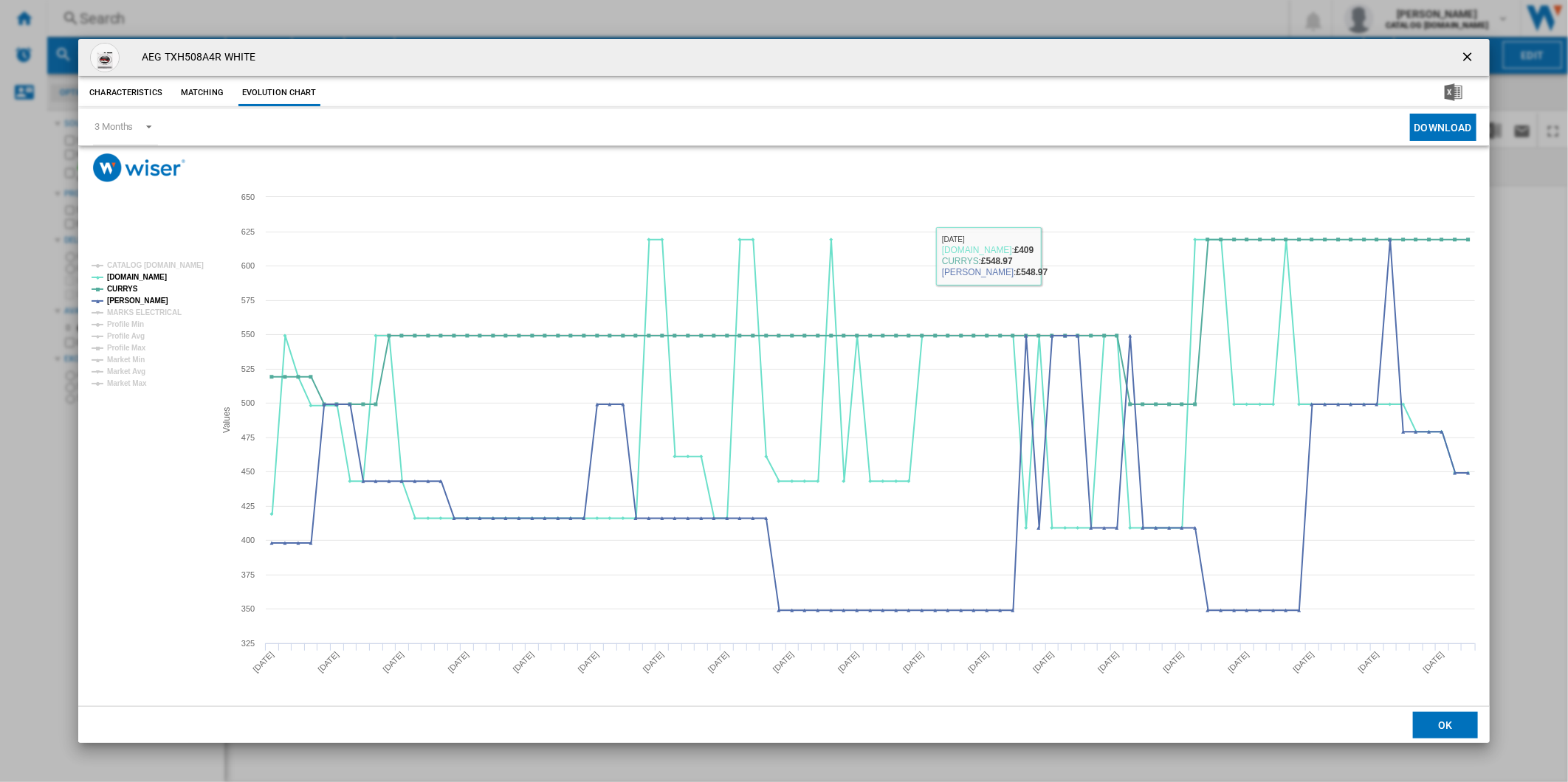
click at [1460, 56] on ng-md-icon "getI18NText('BUTTONS.CLOSE_DIALOG')" at bounding box center [1469, 59] width 18 height 18
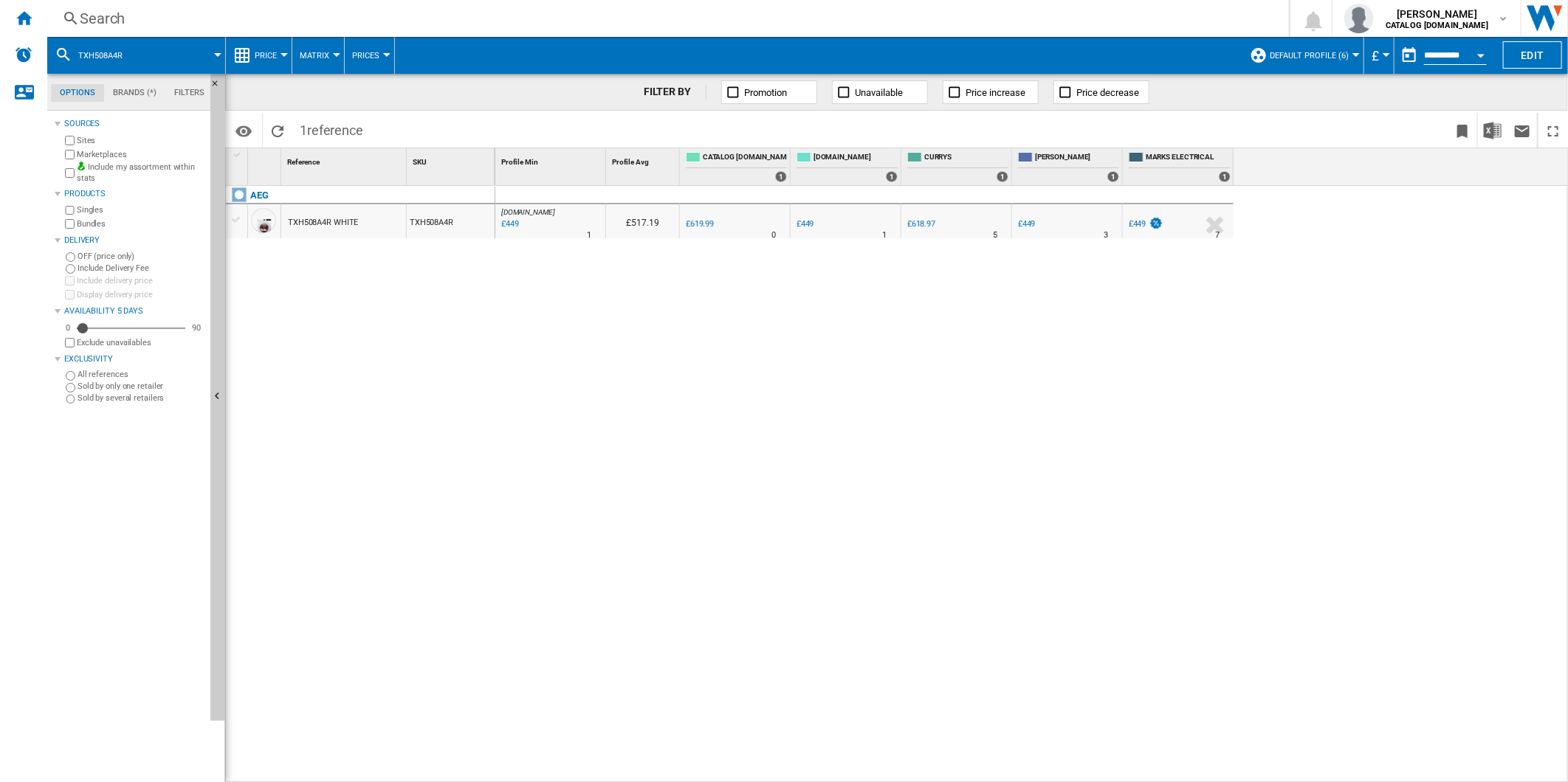
click at [1006, 23] on div "Search" at bounding box center [665, 19] width 1171 height 21
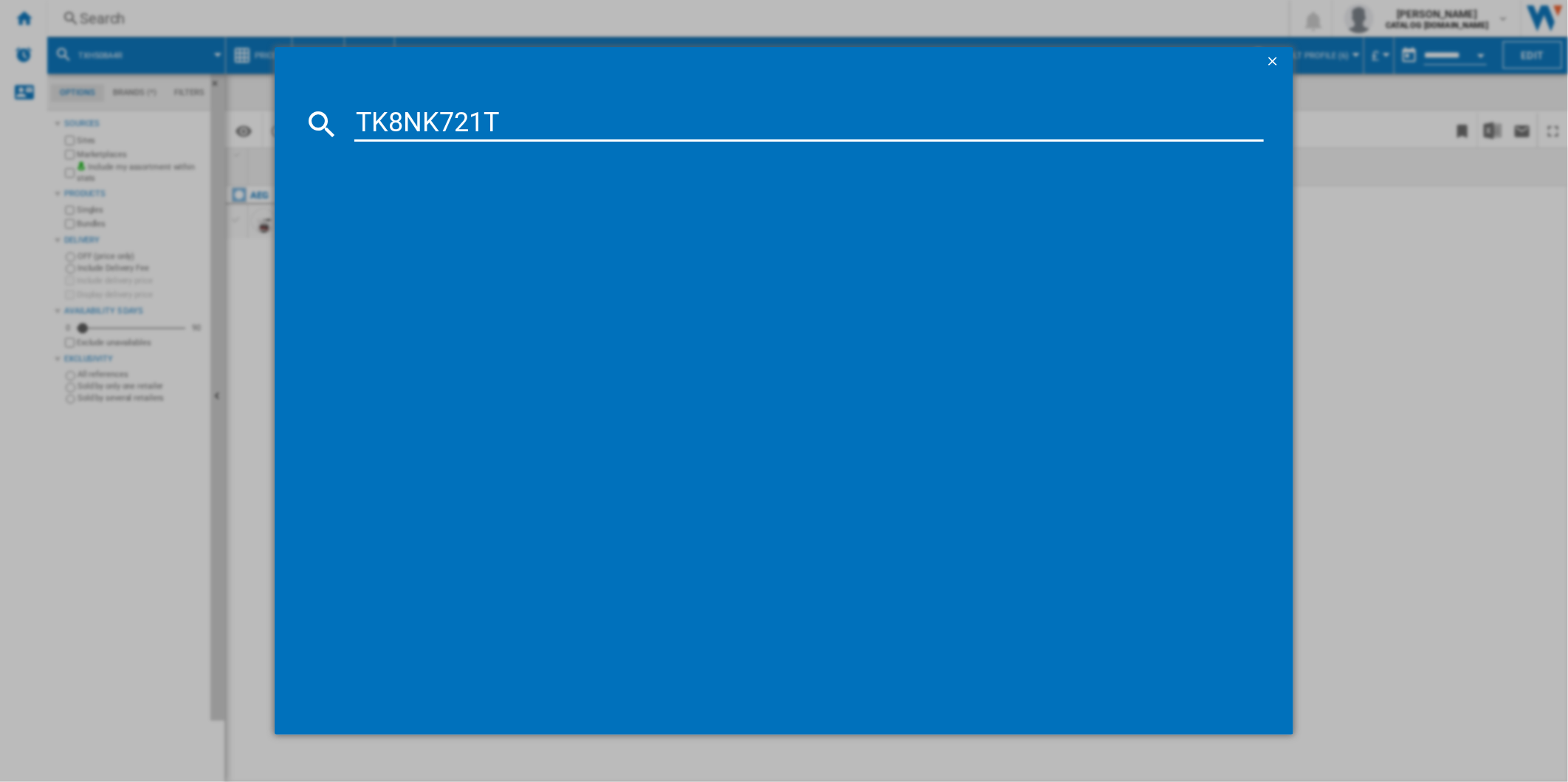
type input "TK8NK721T"
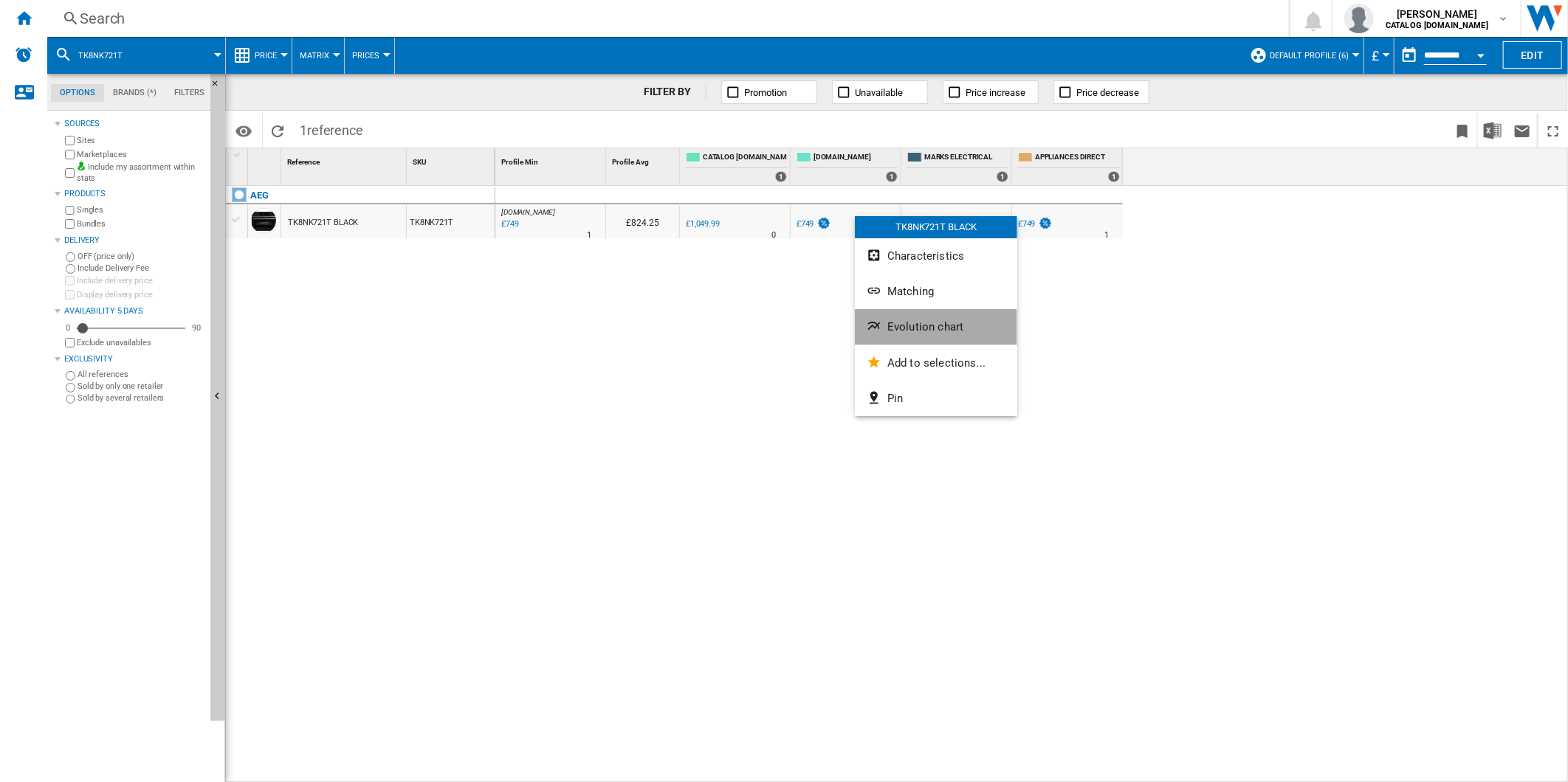
click at [930, 325] on span "Evolution chart" at bounding box center [925, 327] width 76 height 14
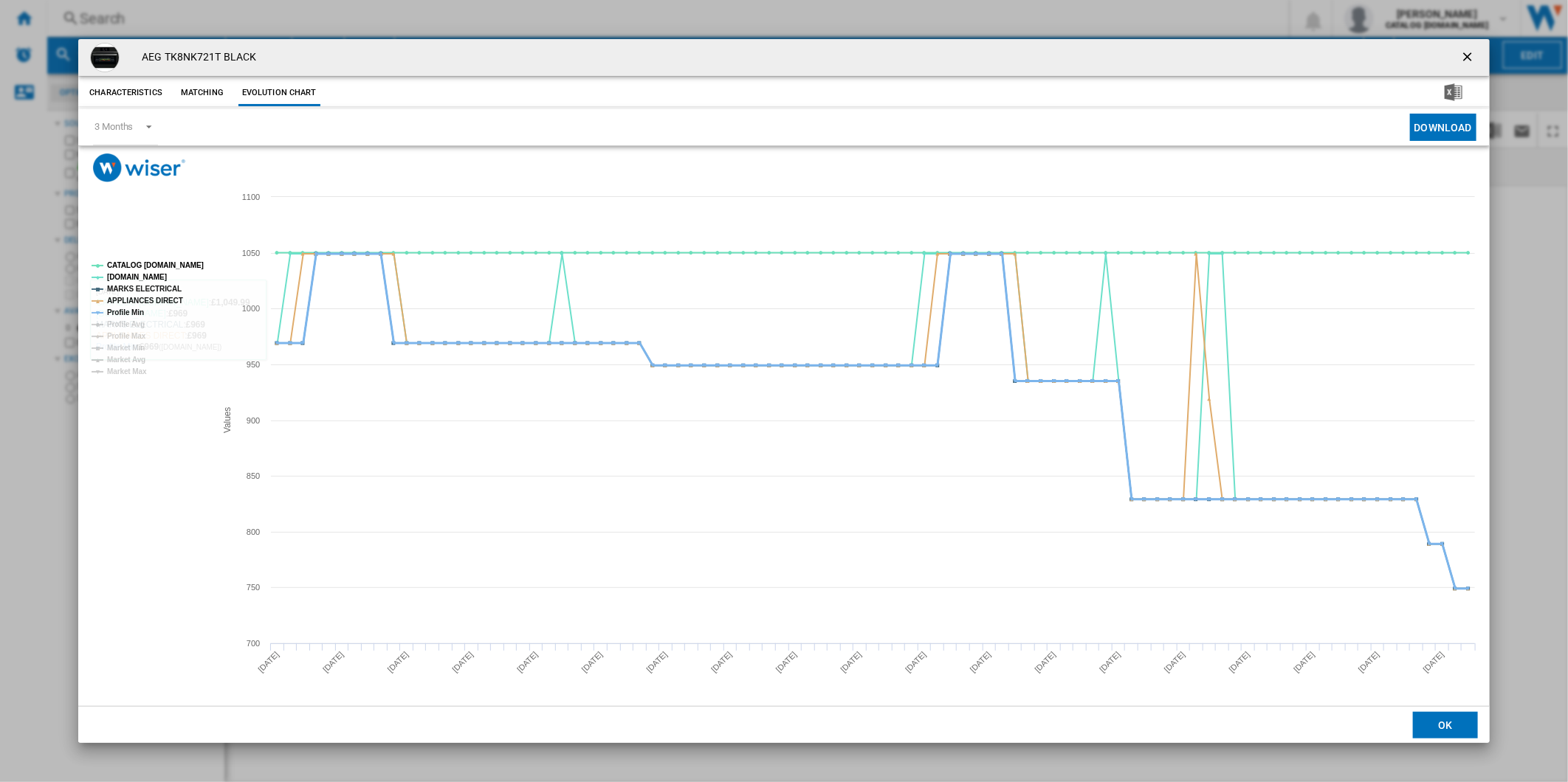
click at [129, 312] on tspan "Profile Min" at bounding box center [125, 312] width 37 height 8
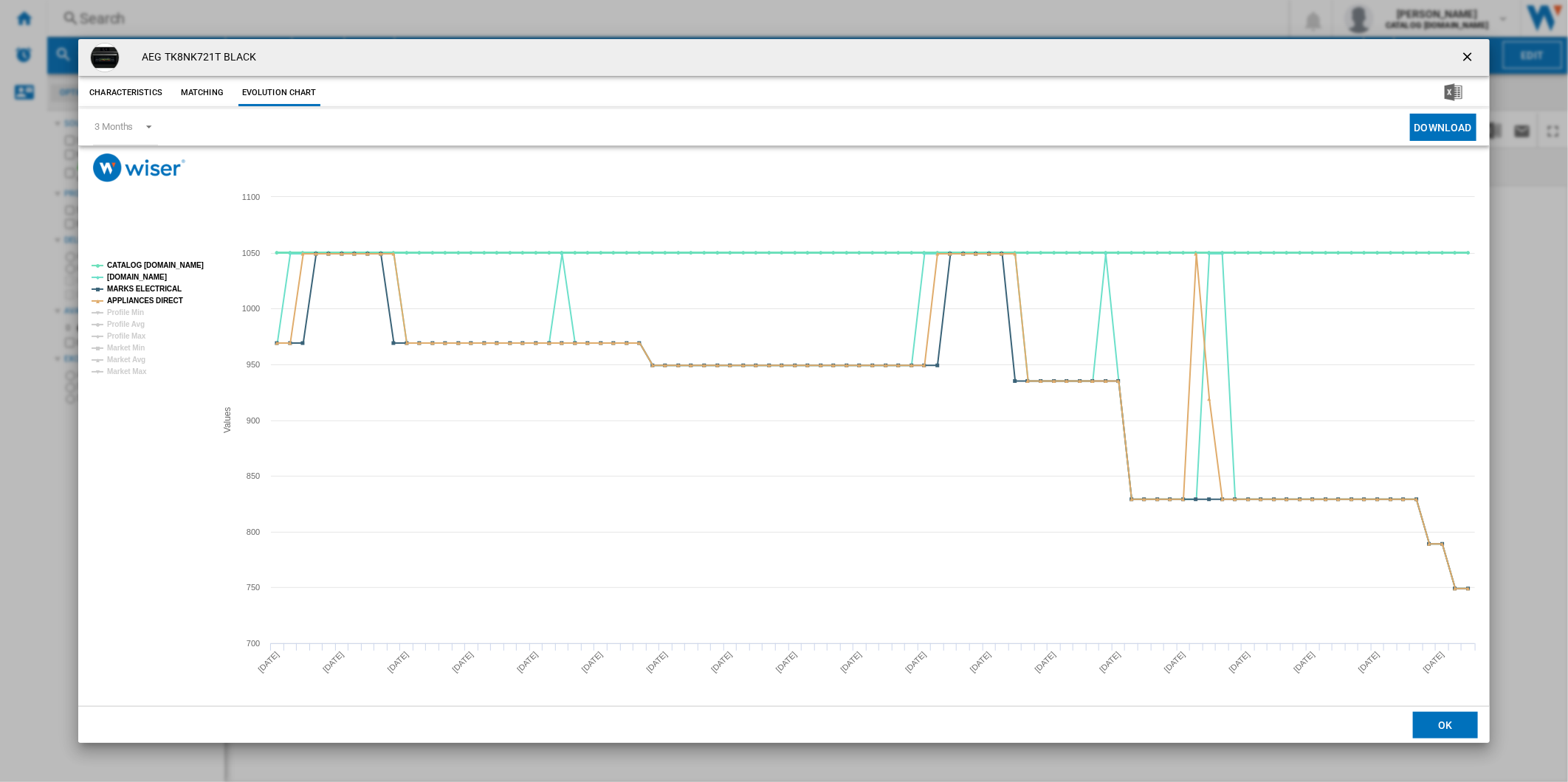
click at [155, 270] on tspan "CATALOG ELECTROLUX.UK" at bounding box center [155, 265] width 97 height 8
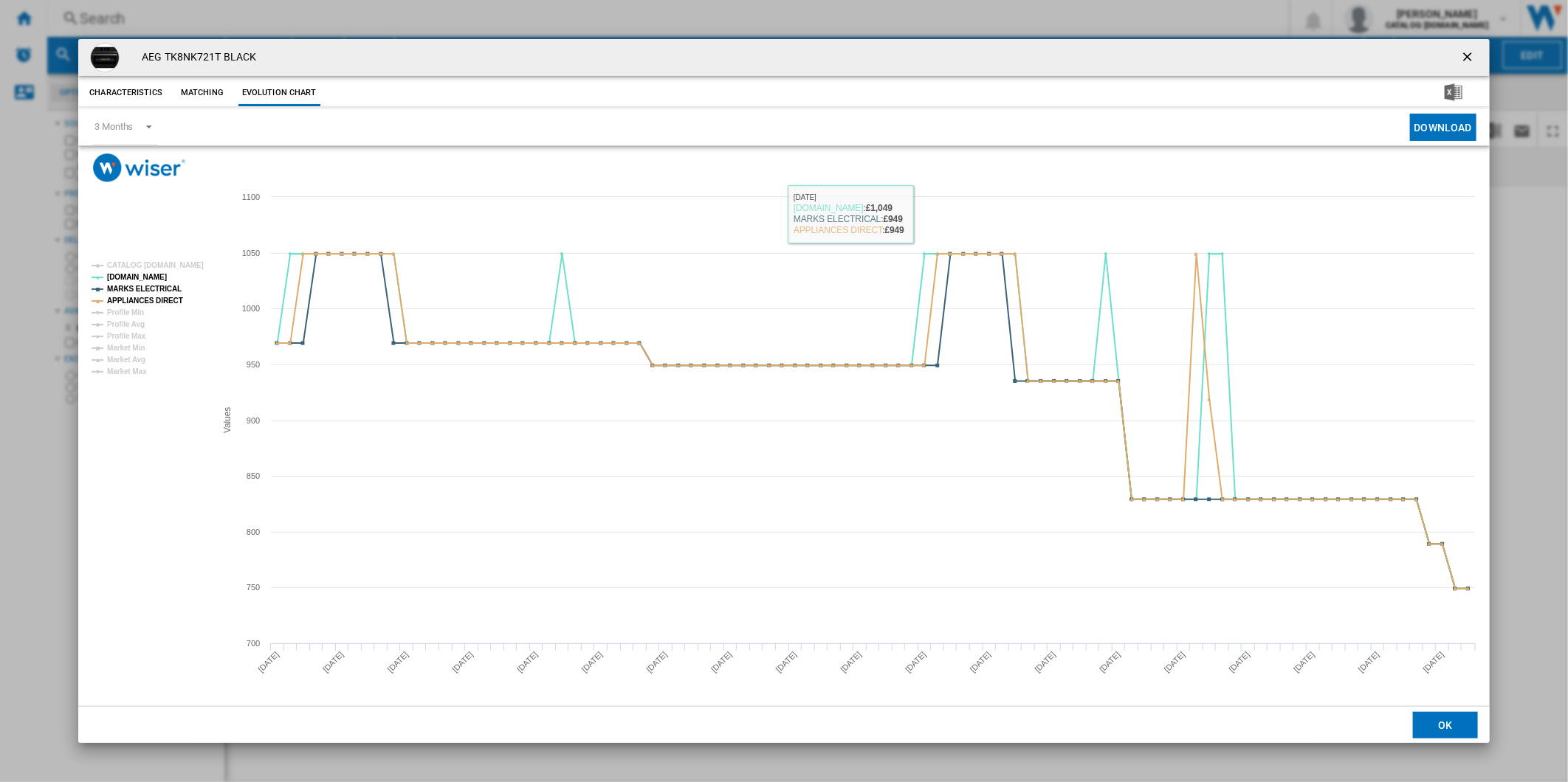
click at [1473, 47] on button "Product popup" at bounding box center [1468, 57] width 29 height 29
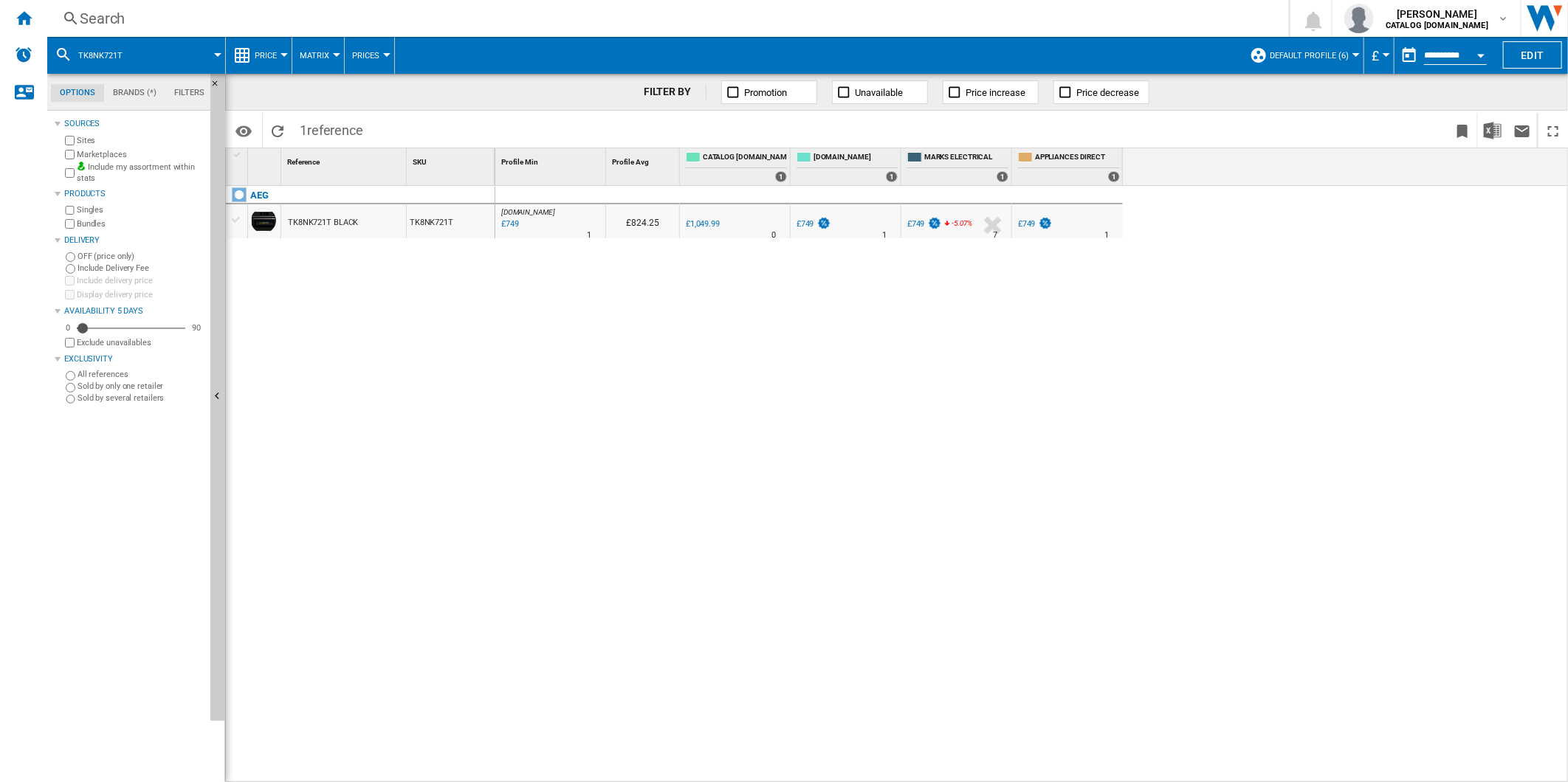
click at [935, 25] on div "Search" at bounding box center [665, 19] width 1171 height 21
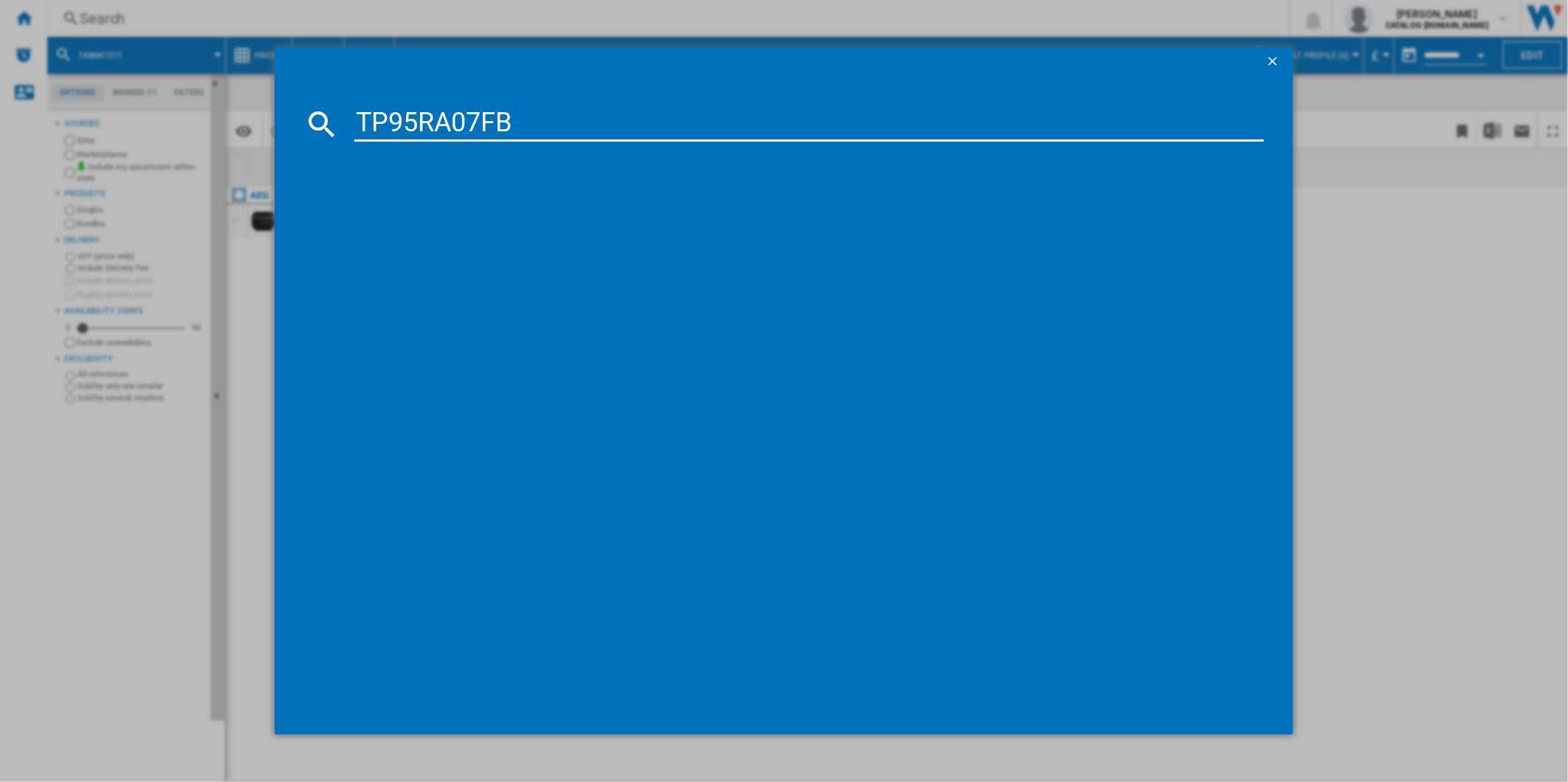
type input "TP95RA07FB"
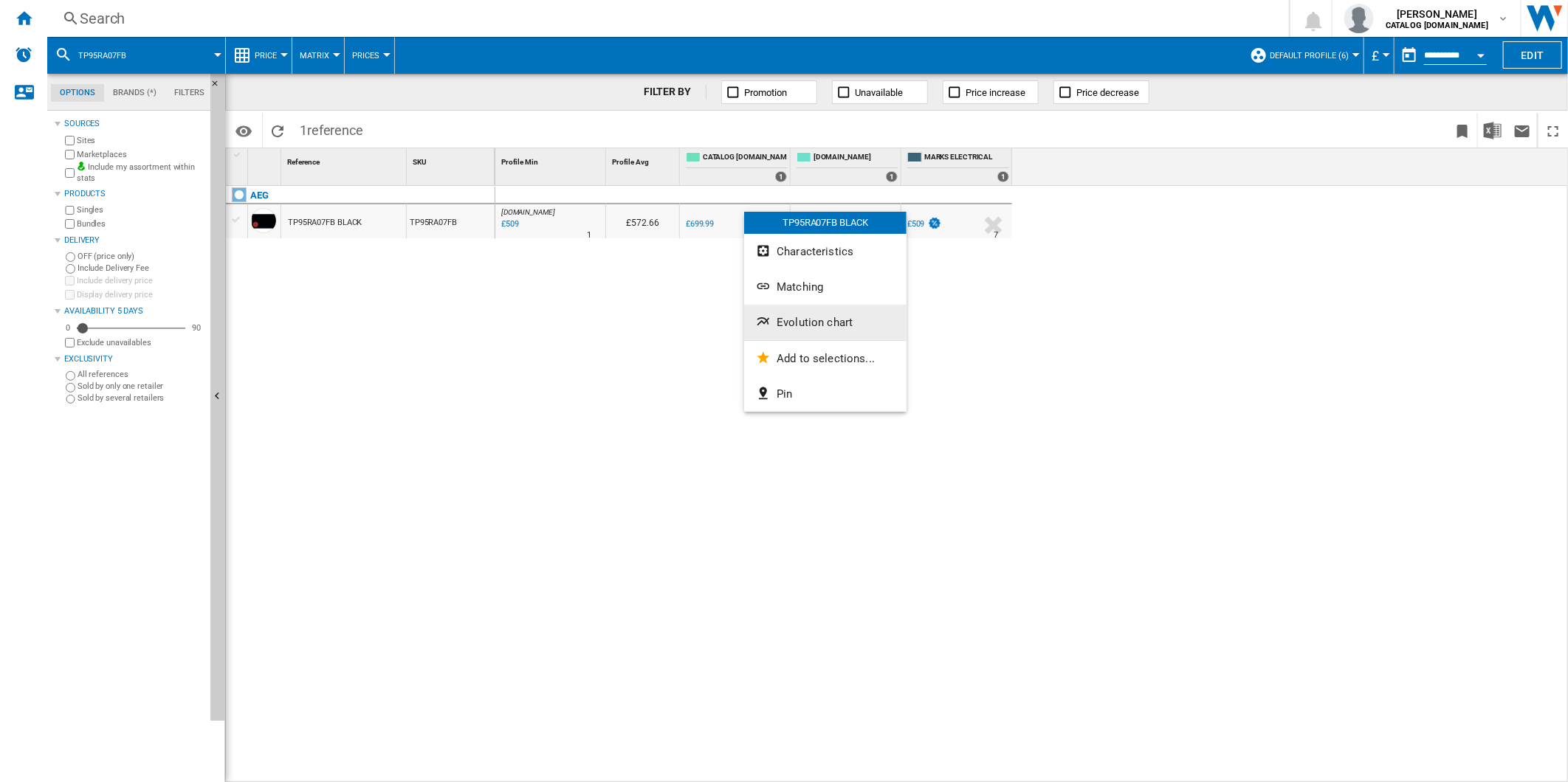
click at [830, 332] on button "Evolution chart" at bounding box center [825, 322] width 162 height 35
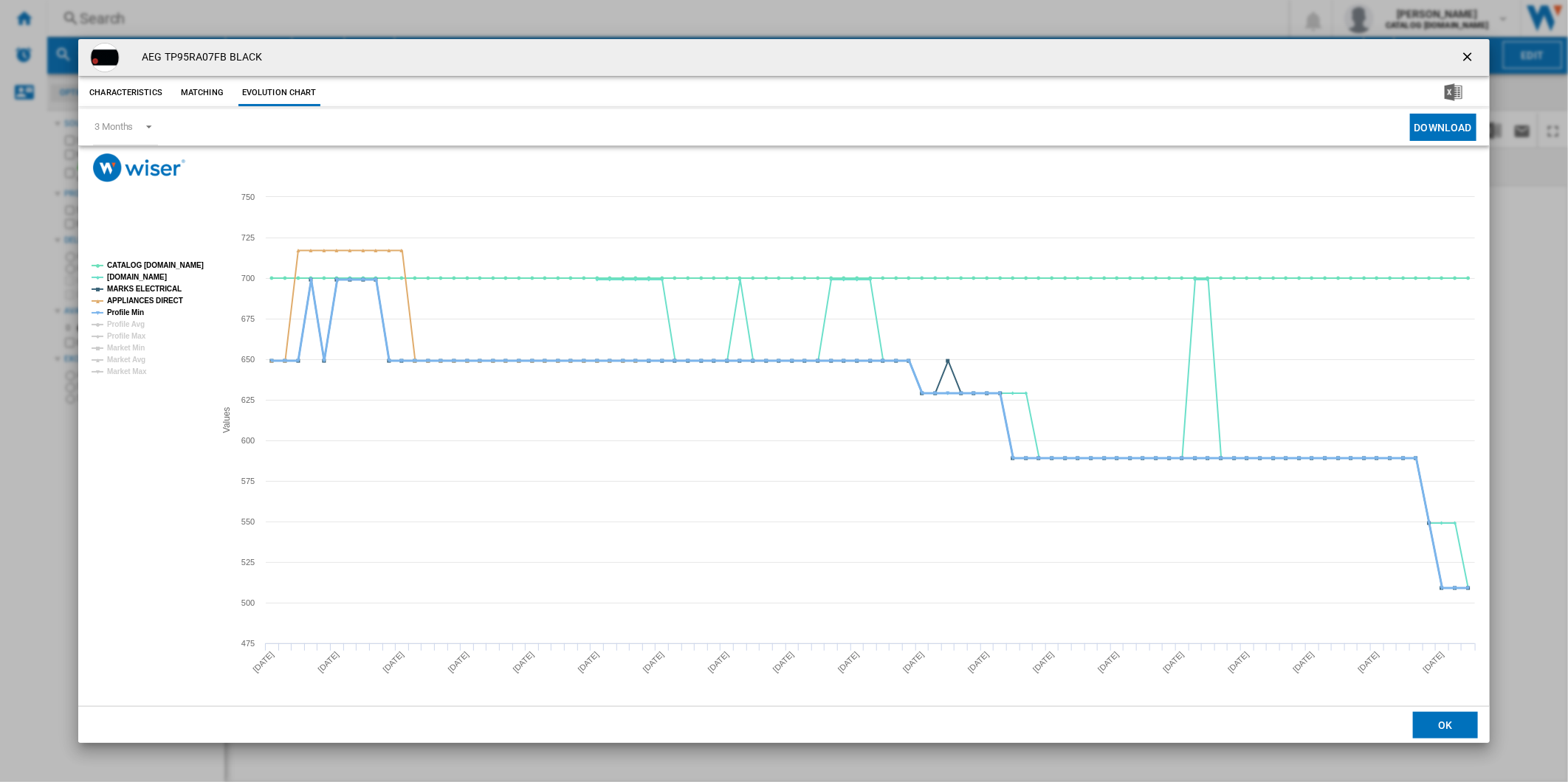
click at [134, 315] on tspan "Profile Min" at bounding box center [125, 312] width 37 height 8
click at [161, 266] on tspan "CATALOG ELECTROLUX.UK" at bounding box center [155, 265] width 97 height 8
